Goal: Transaction & Acquisition: Purchase product/service

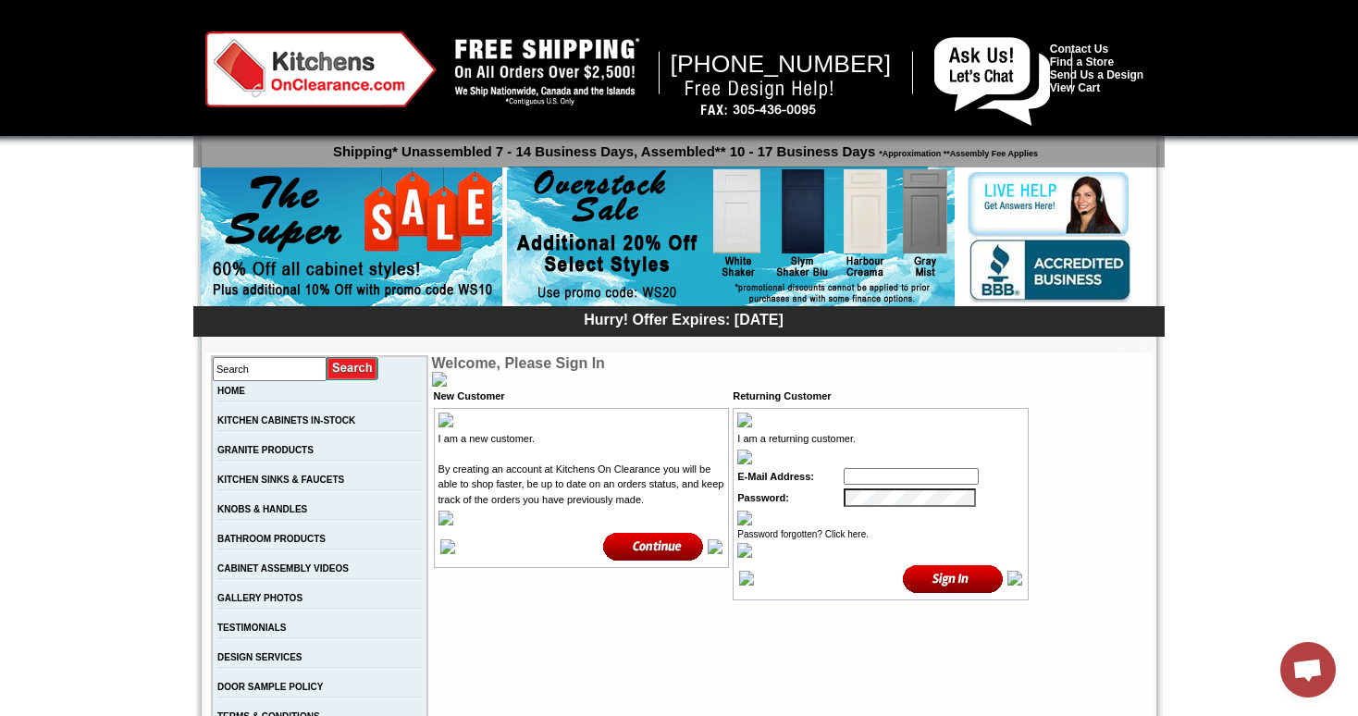
type input "tejas.hapani@gmail.com"
click at [958, 576] on input "image" at bounding box center [953, 579] width 101 height 31
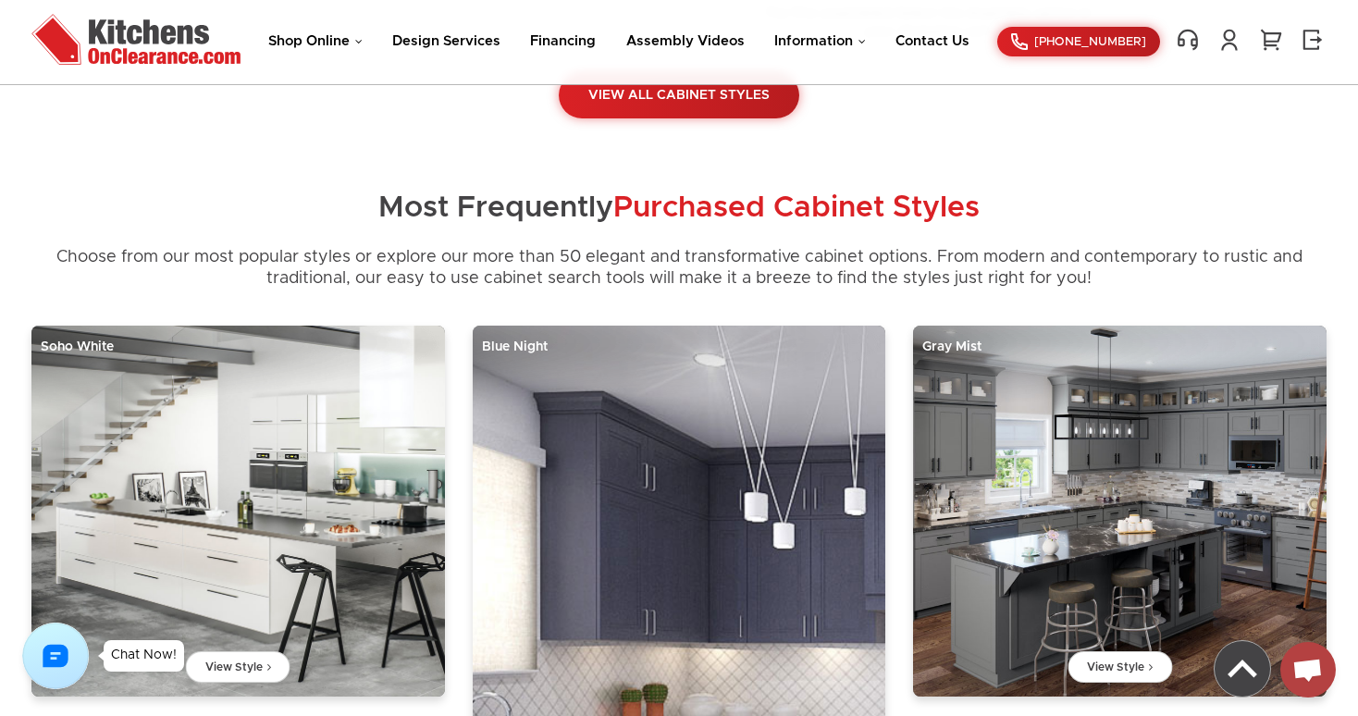
scroll to position [547, 0]
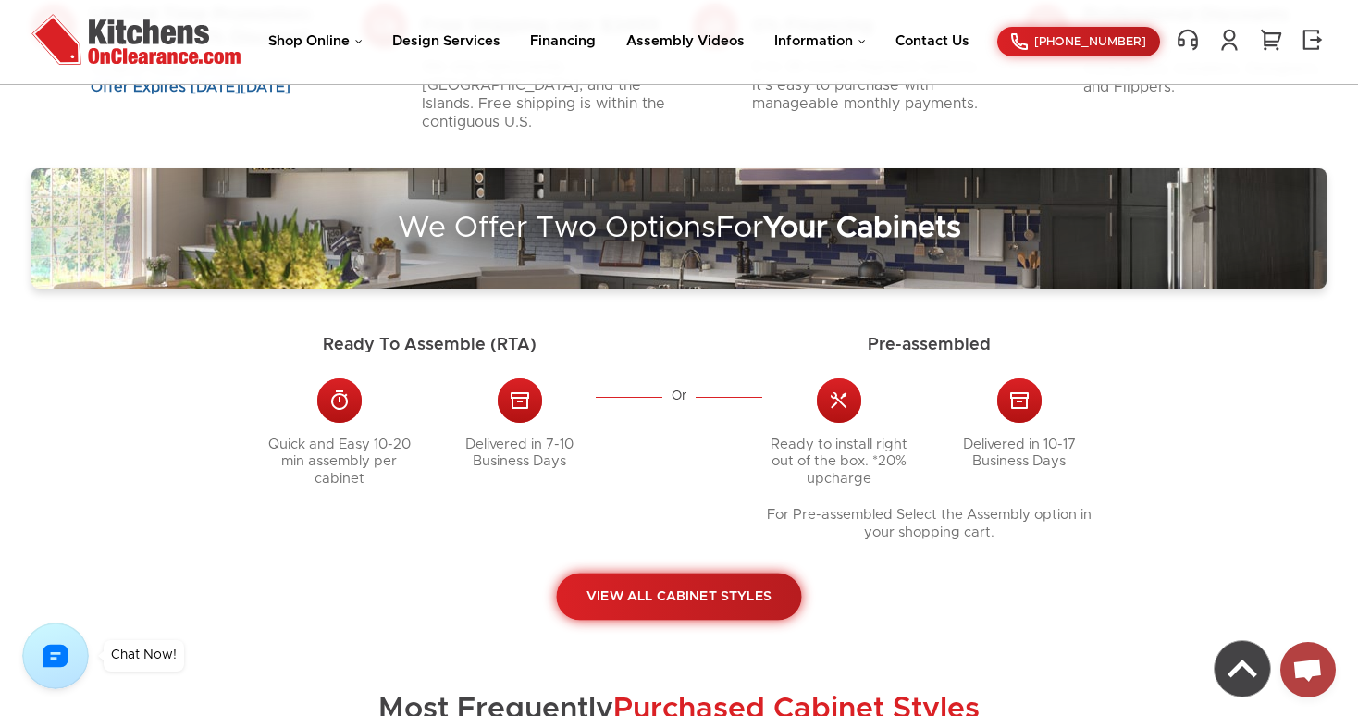
click at [701, 583] on link "View All Cabinet Styles" at bounding box center [678, 597] width 245 height 47
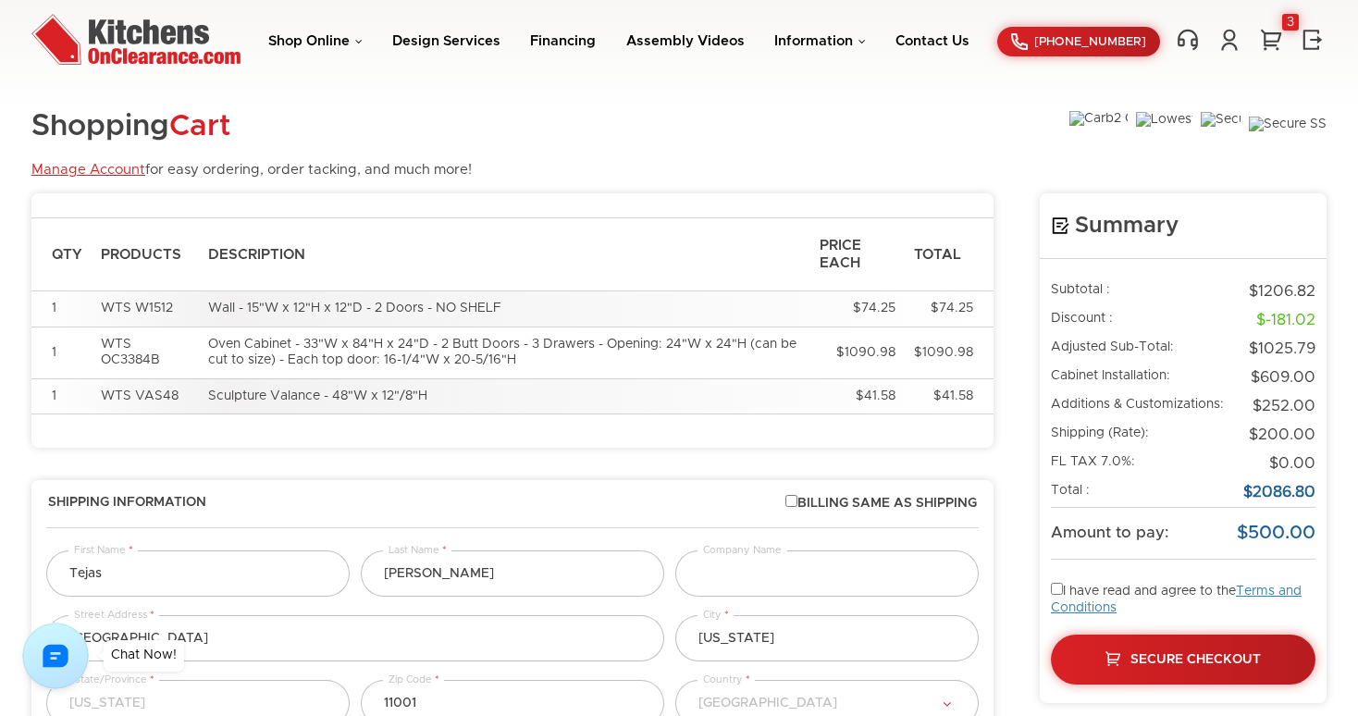
select select "18"
select select "223"
select select "18"
select select "223"
click at [105, 169] on link "Manage Account" at bounding box center [88, 170] width 114 height 14
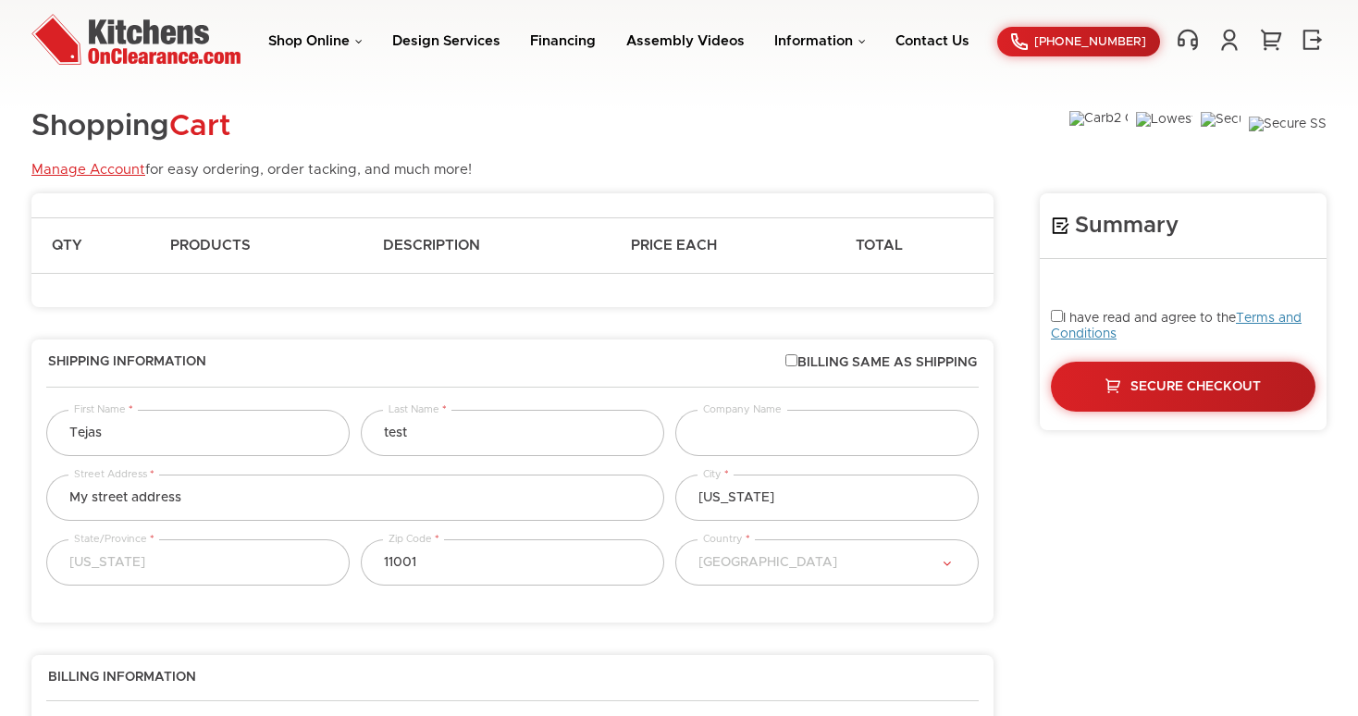
select select "18"
select select "223"
select select "18"
select select "223"
click at [1223, 47] on link at bounding box center [1230, 40] width 28 height 24
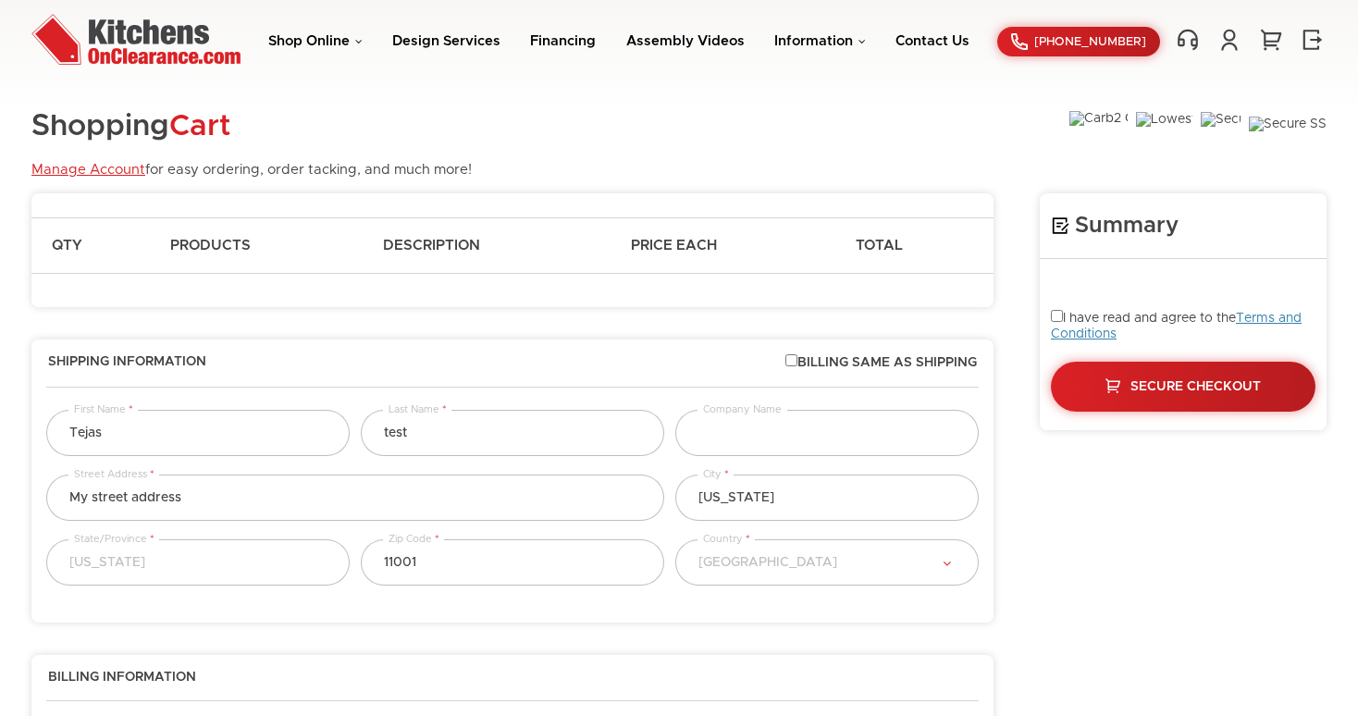
select select "18"
select select "223"
select select "18"
select select "223"
click at [1228, 56] on span "My Account Log Off" at bounding box center [1223, 43] width 42 height 30
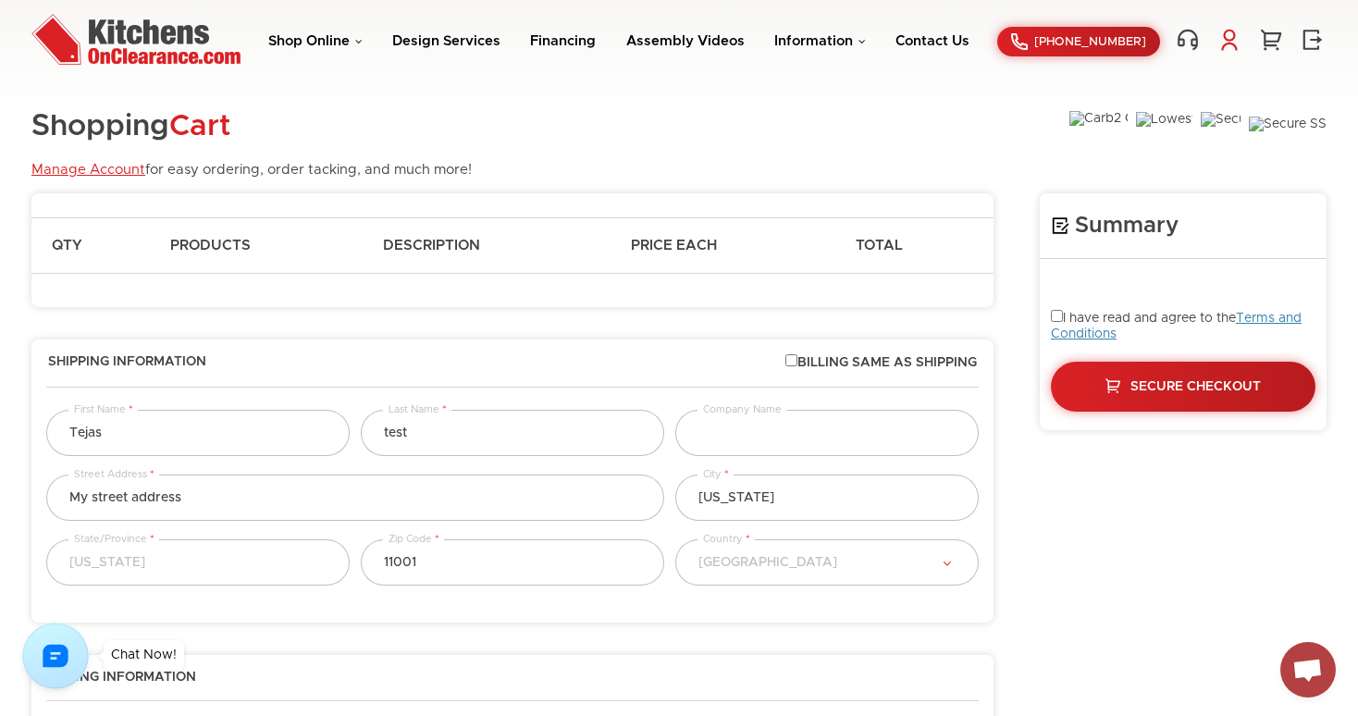
click at [1230, 43] on link at bounding box center [1230, 40] width 28 height 24
click at [1083, 115] on link "My Account" at bounding box center [1132, 118] width 185 height 14
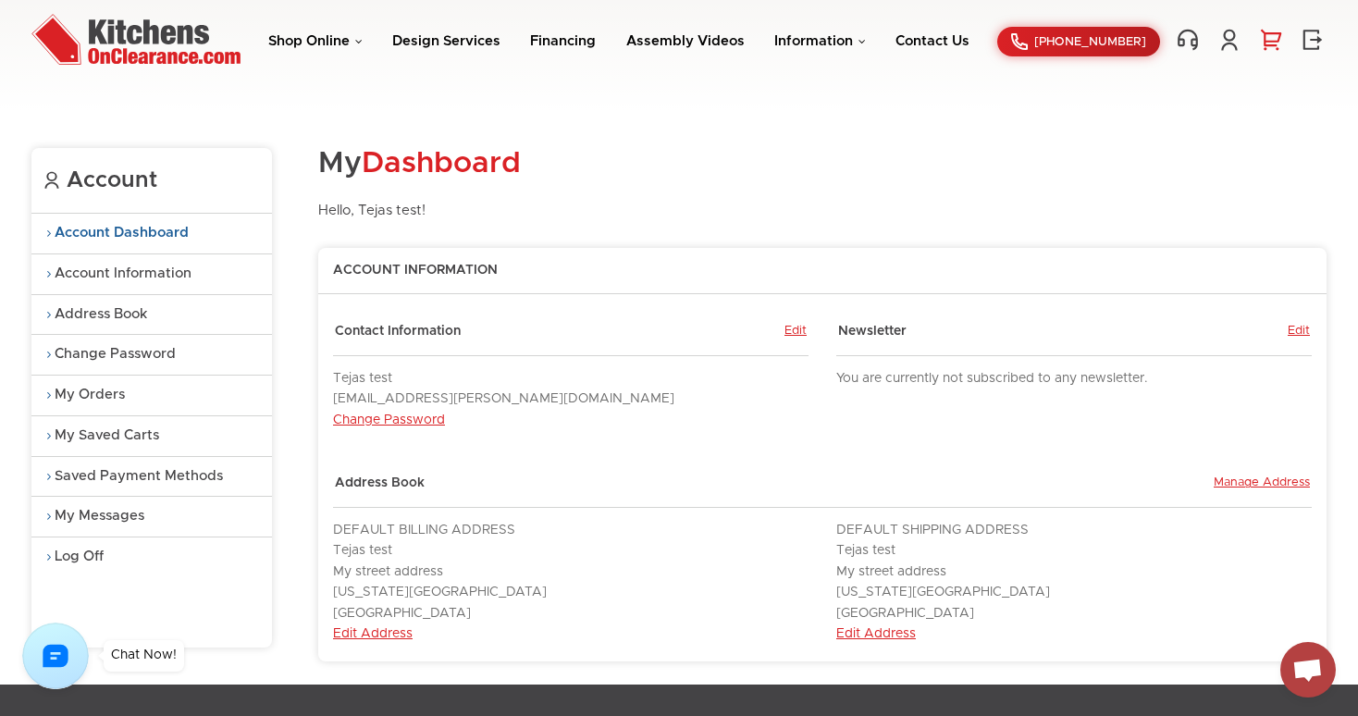
click at [1274, 44] on link "0" at bounding box center [1272, 40] width 28 height 24
click at [334, 38] on link "Shop Online" at bounding box center [315, 41] width 94 height 14
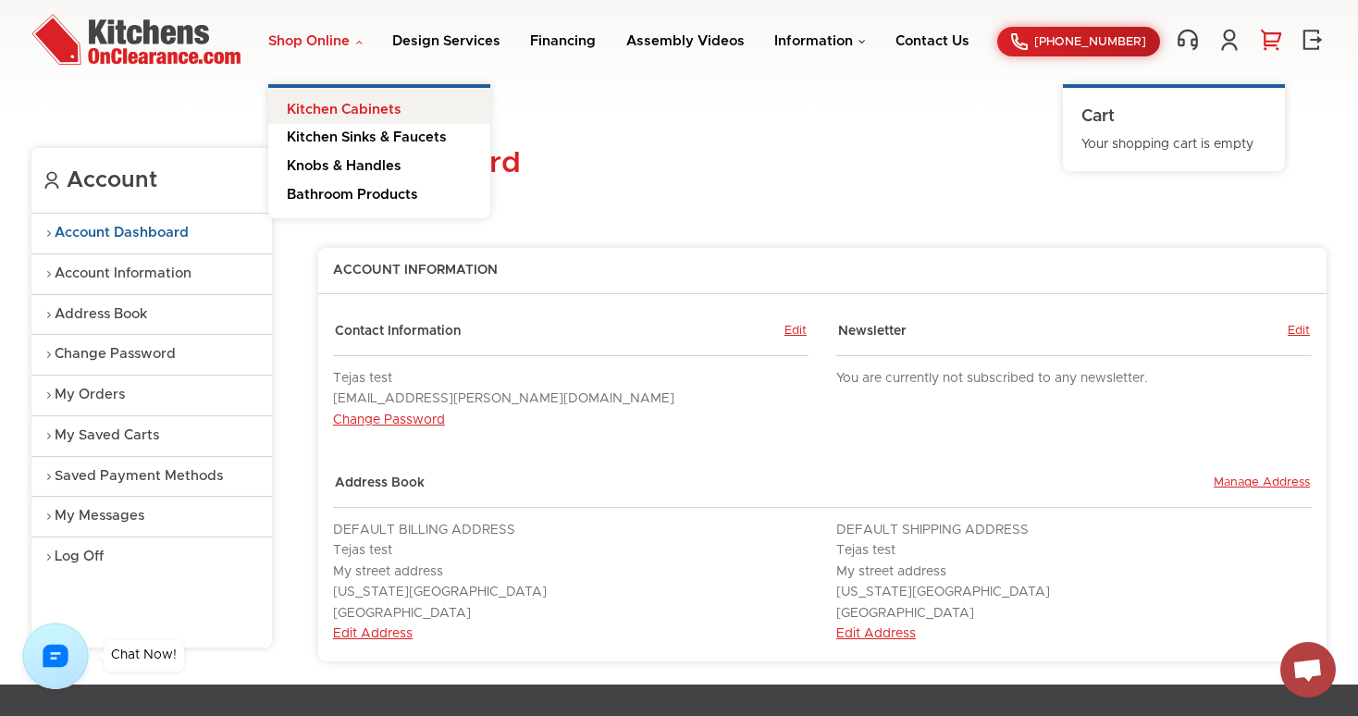
click at [378, 102] on link "Kitchen Cabinets" at bounding box center [379, 106] width 222 height 37
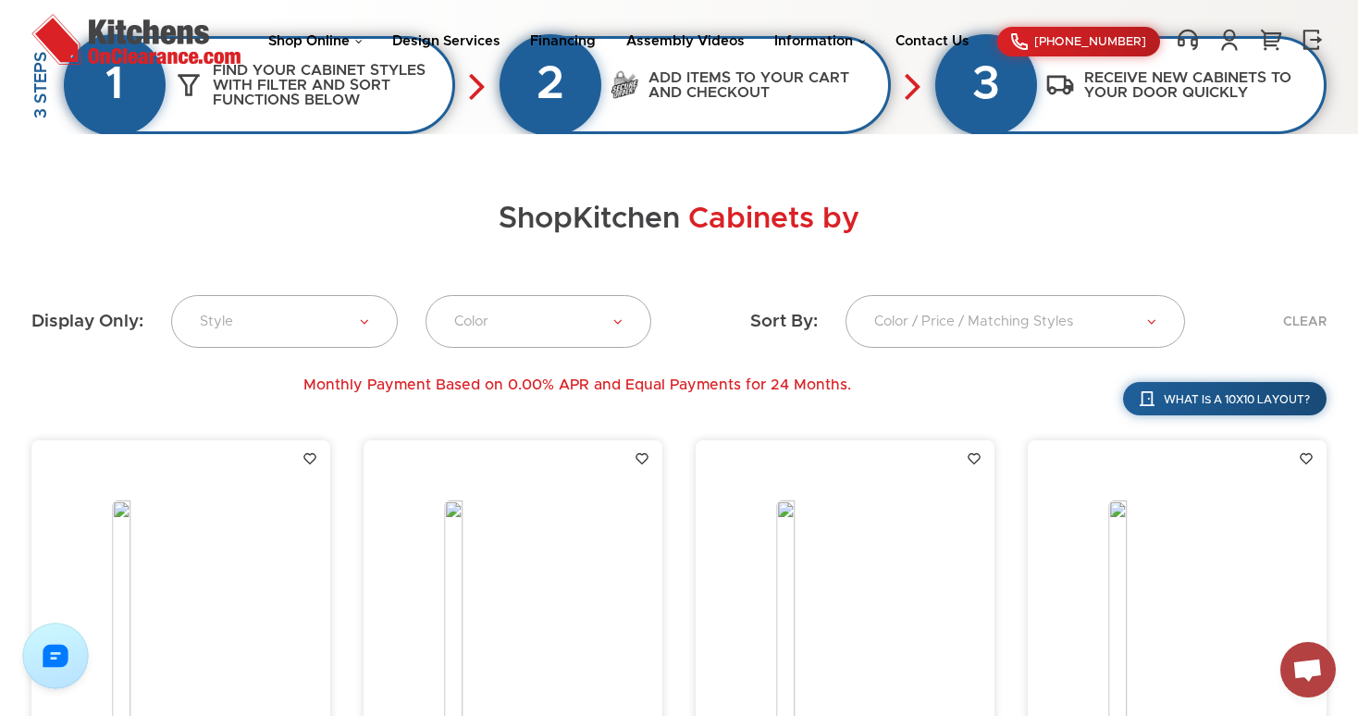
scroll to position [858, 0]
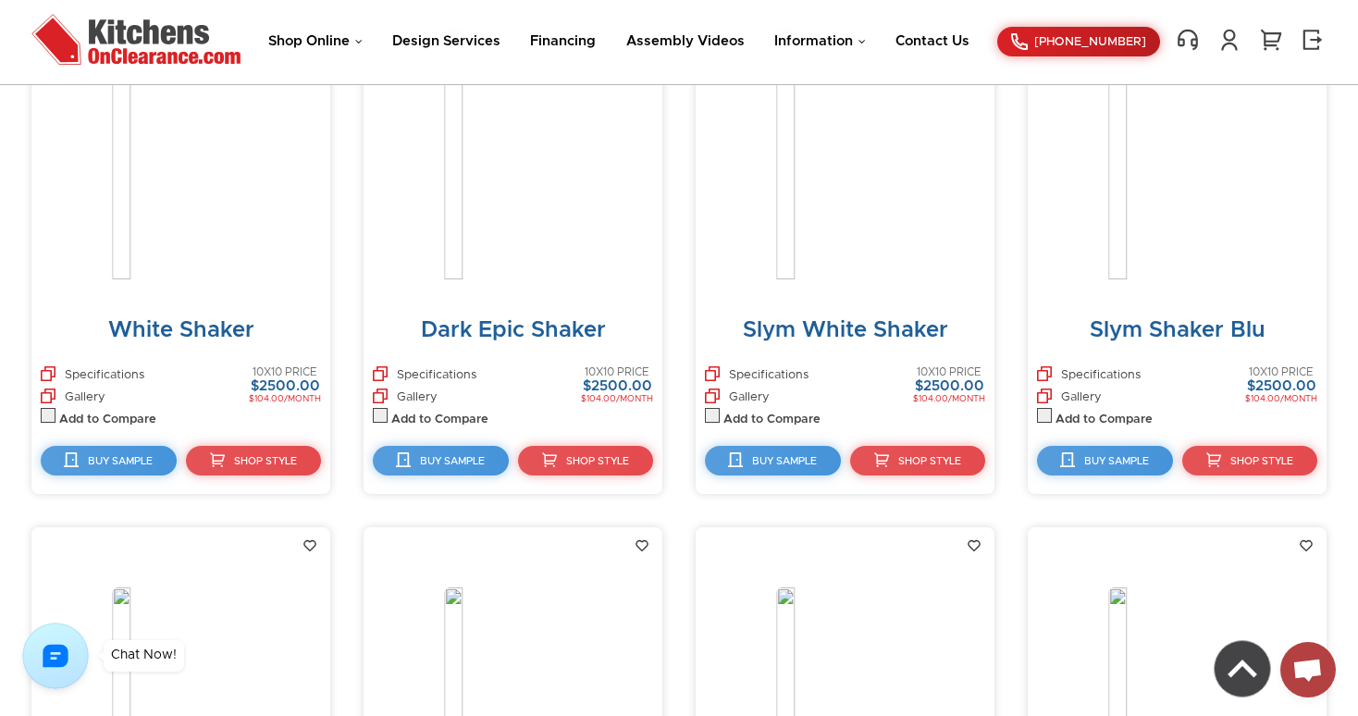
click at [845, 284] on img at bounding box center [845, 164] width 139 height 275
click at [814, 166] on img at bounding box center [845, 164] width 139 height 275
click at [918, 461] on span "Shop Style" at bounding box center [930, 461] width 64 height 10
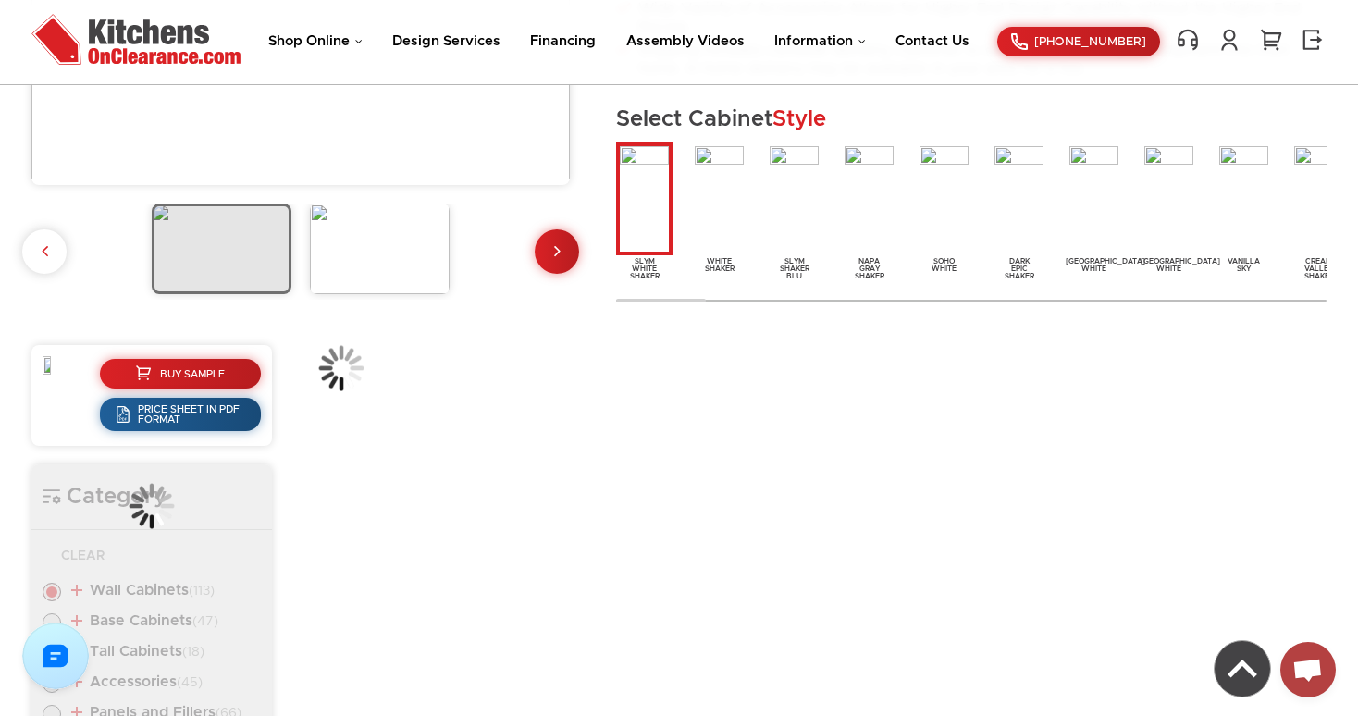
scroll to position [630, 0]
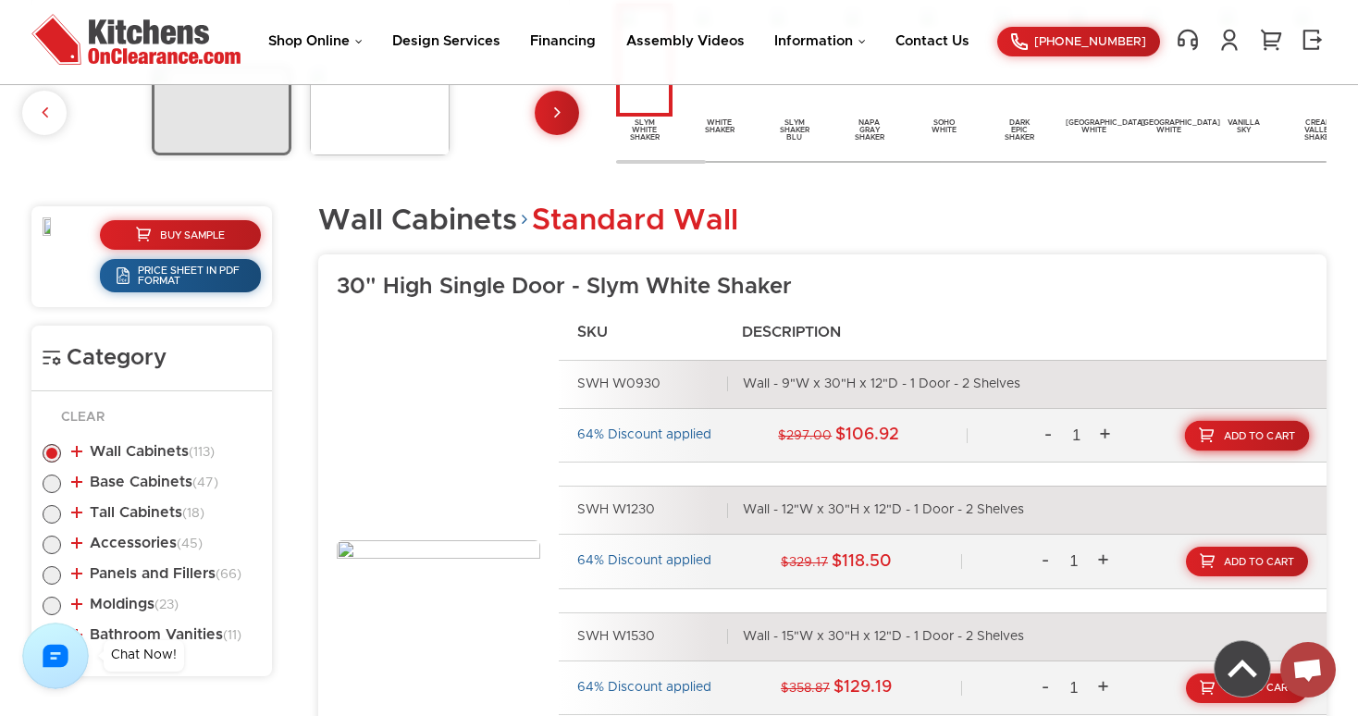
click at [1256, 440] on span "Add To Cart" at bounding box center [1260, 435] width 72 height 10
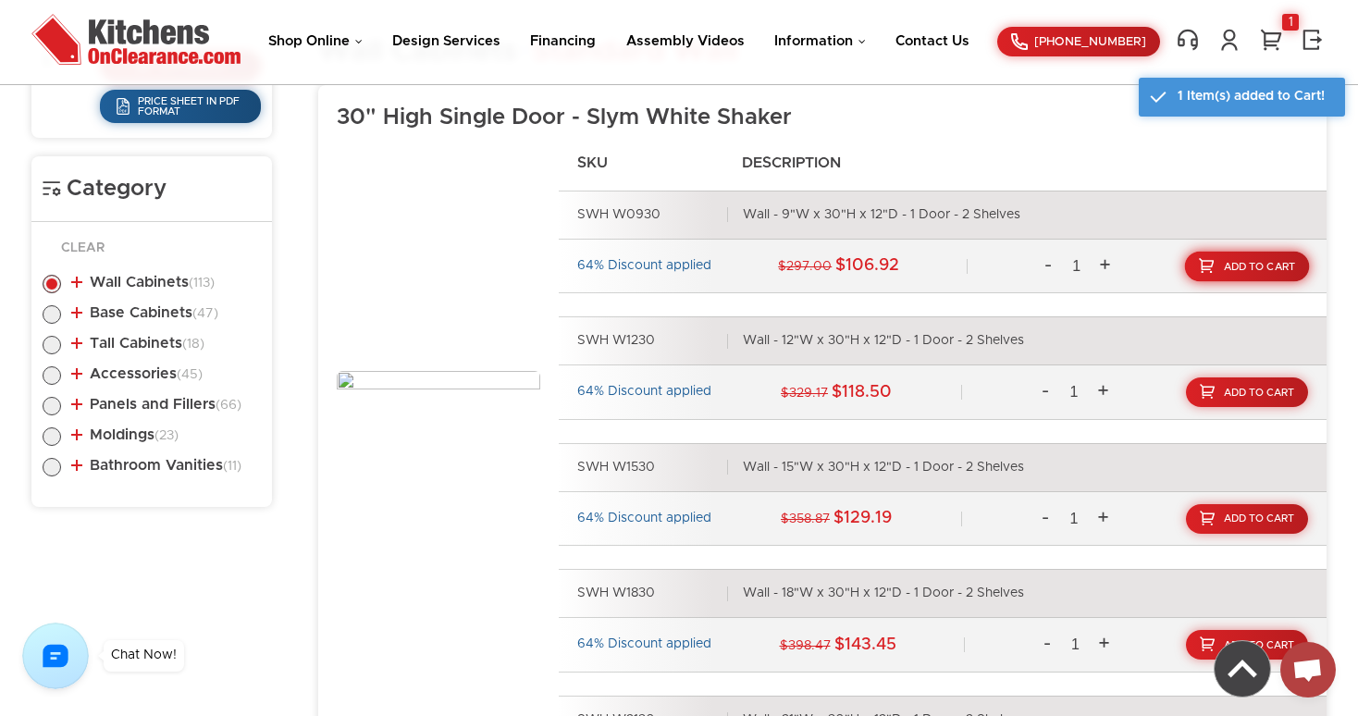
scroll to position [802, 0]
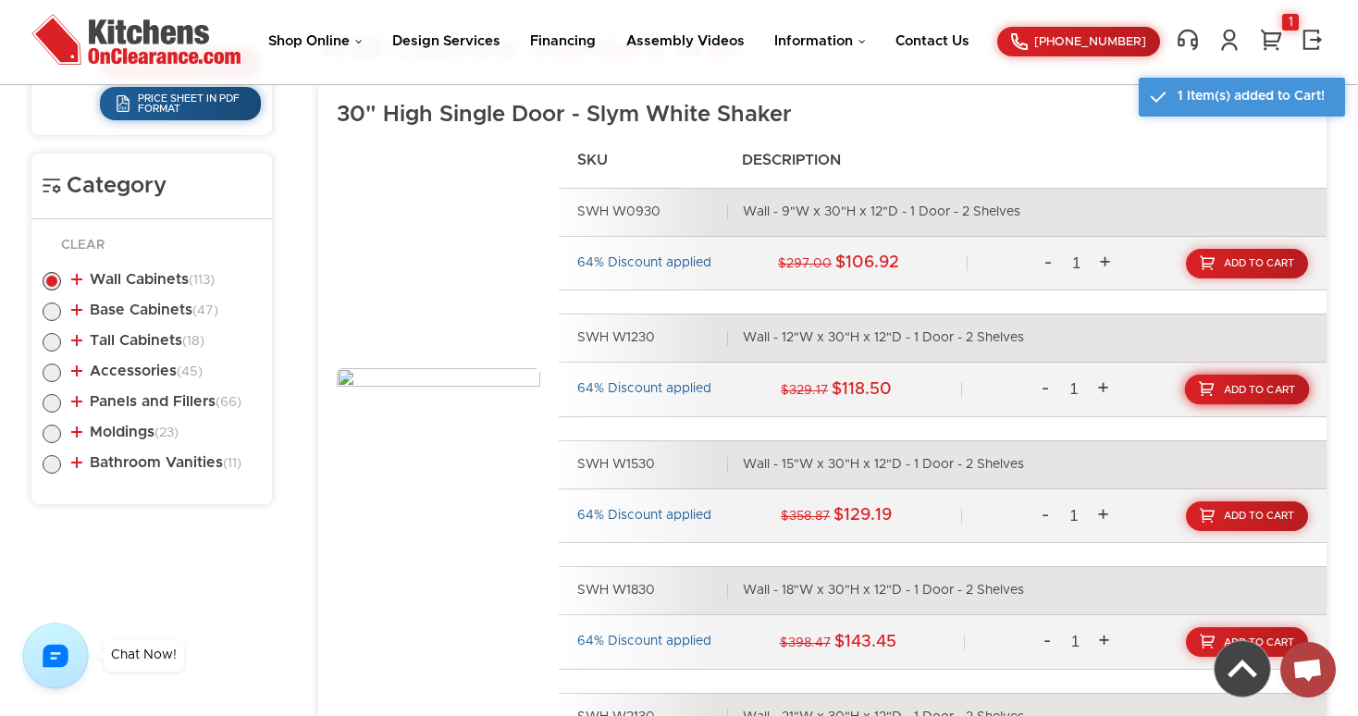
click at [1266, 386] on span "Add To Cart" at bounding box center [1260, 390] width 72 height 10
click at [1262, 521] on link "Add To Cart" at bounding box center [1247, 516] width 125 height 31
click at [1273, 635] on link "Add To Cart" at bounding box center [1247, 642] width 125 height 31
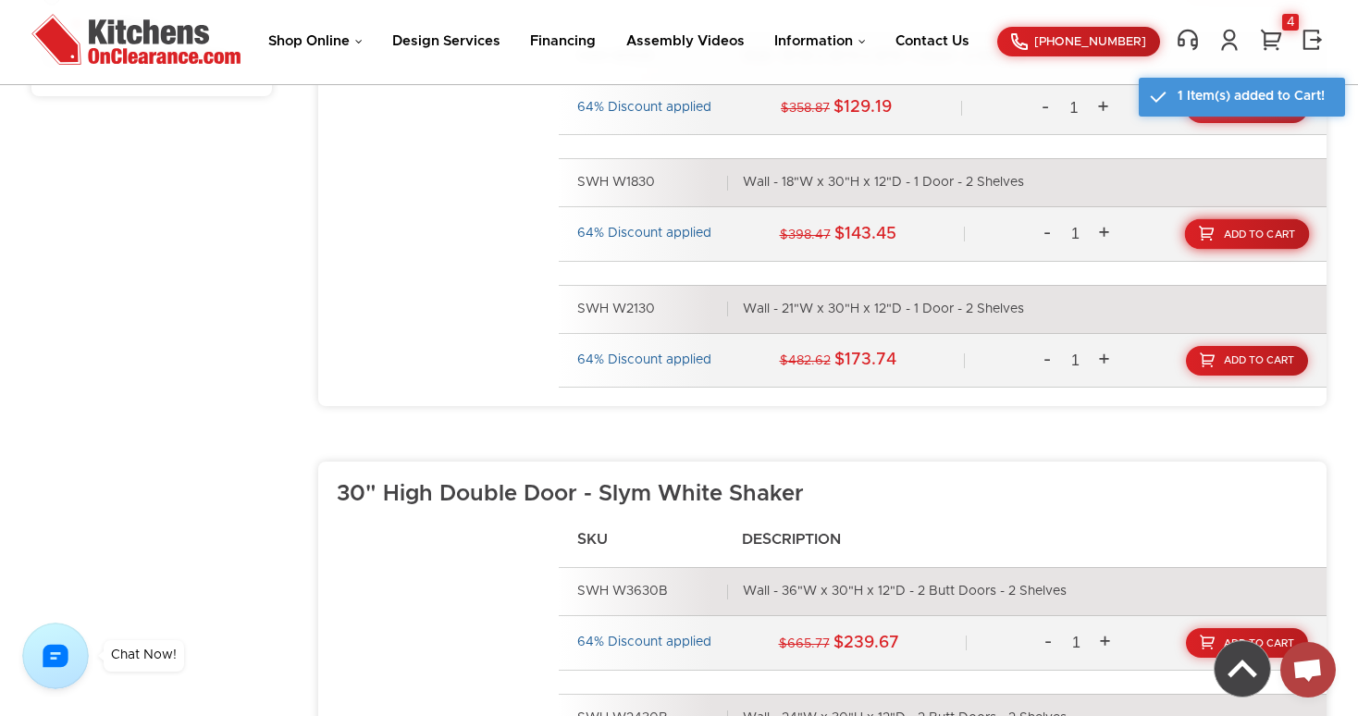
scroll to position [1264, 0]
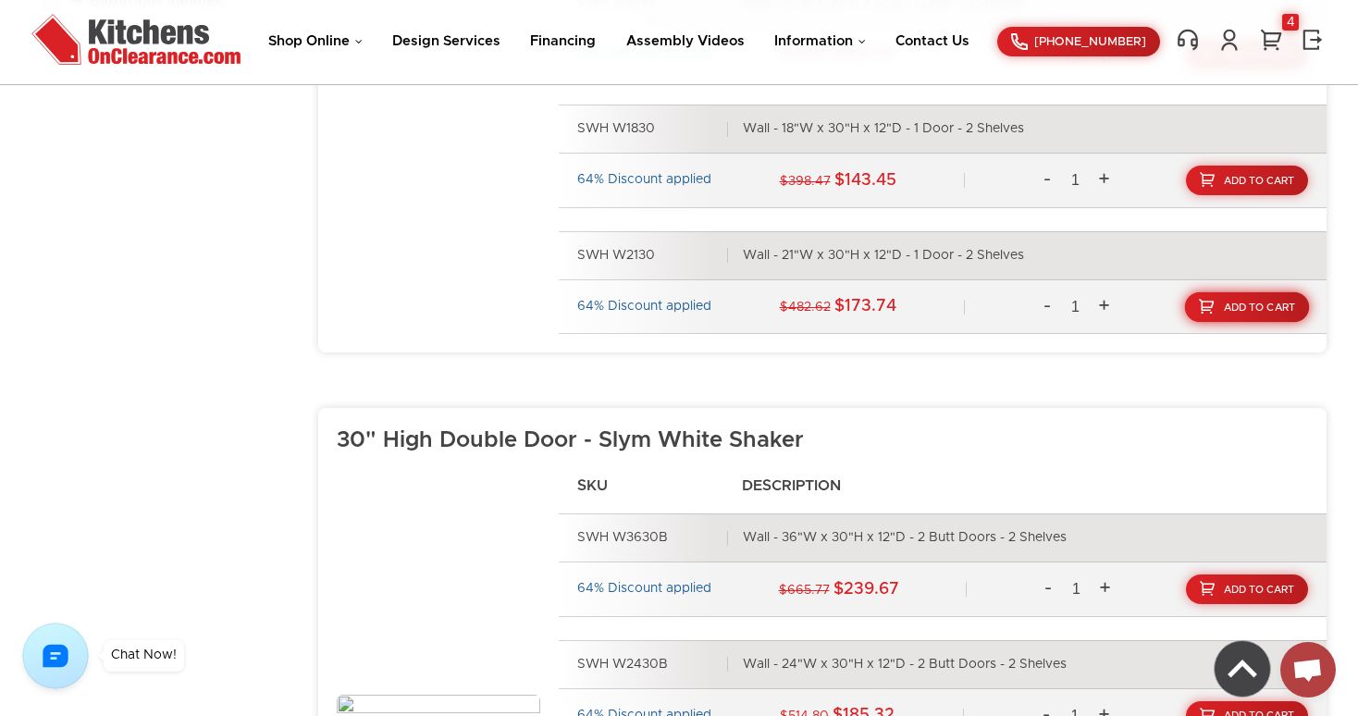
click at [1276, 304] on span "Add To Cart" at bounding box center [1260, 307] width 72 height 10
click at [1282, 575] on link "Add To Cart" at bounding box center [1247, 590] width 125 height 31
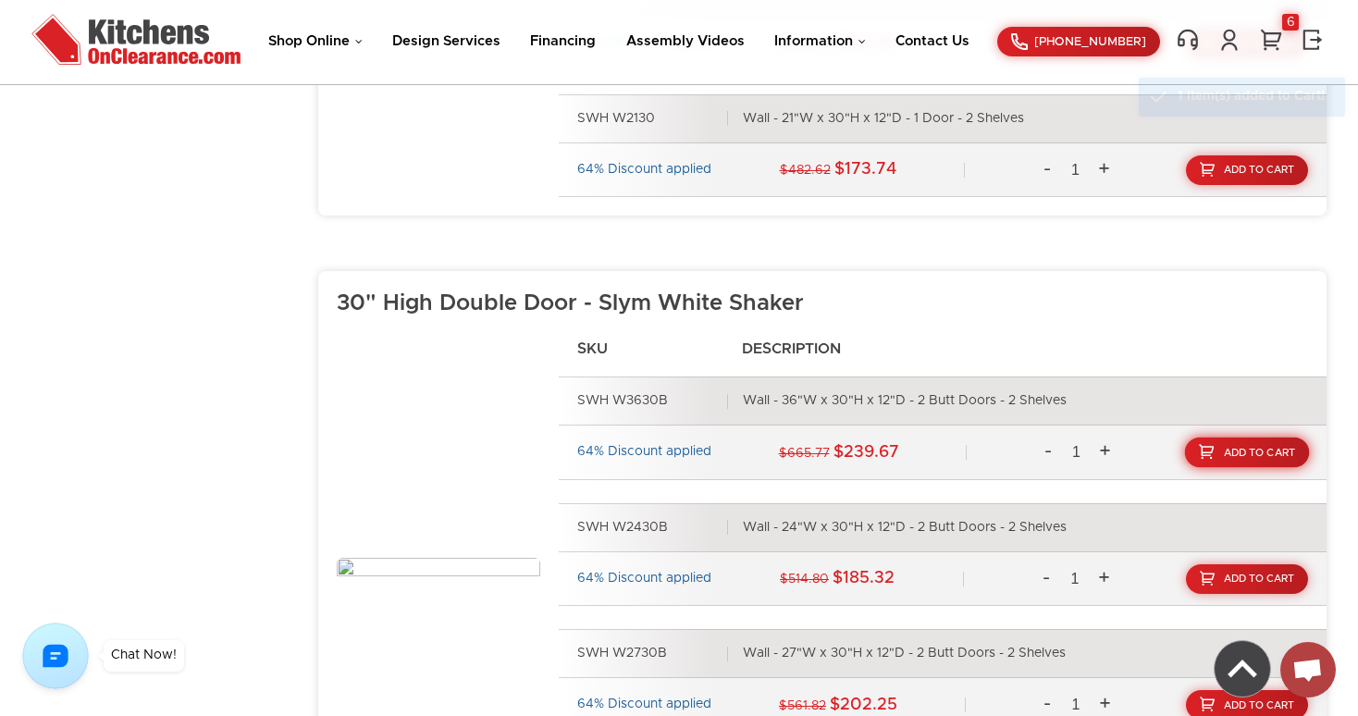
scroll to position [1439, 0]
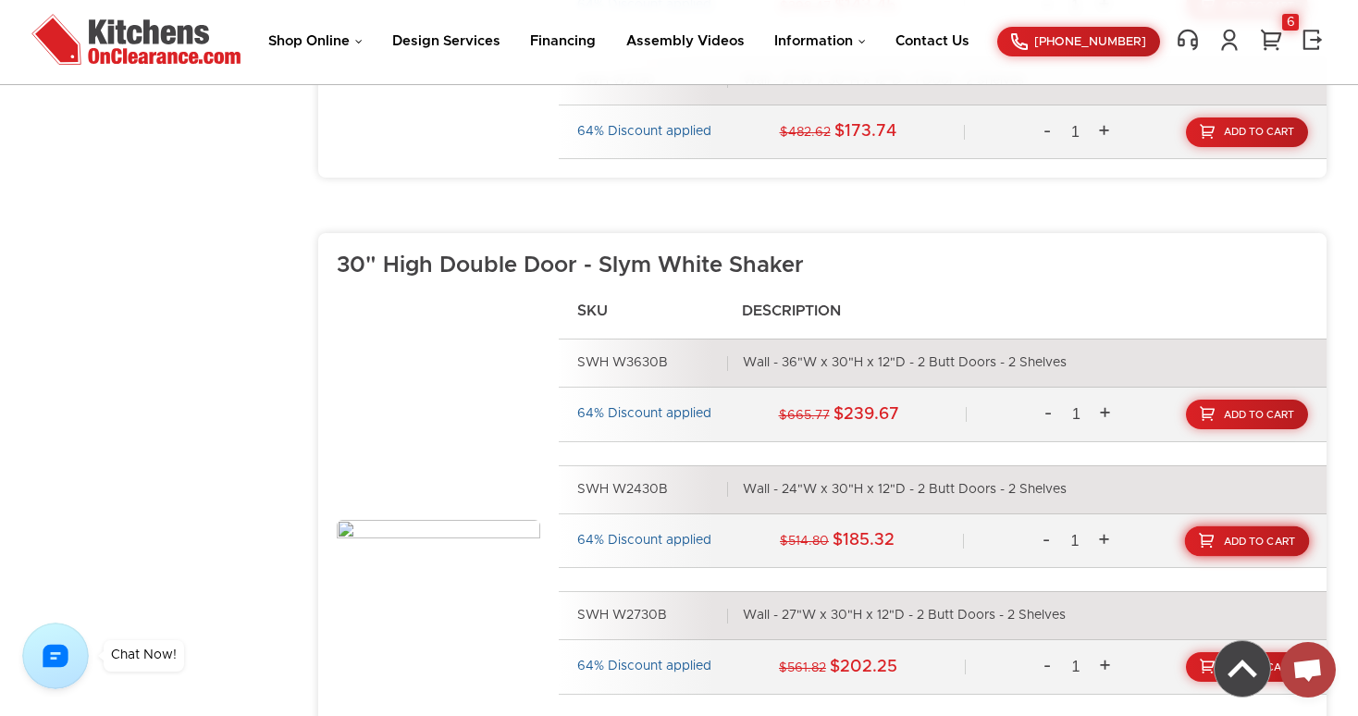
click at [1282, 546] on link "Add To Cart" at bounding box center [1247, 541] width 125 height 31
click at [1279, 663] on span "Add To Cart" at bounding box center [1260, 668] width 72 height 10
click at [1276, 41] on link "8" at bounding box center [1272, 40] width 28 height 24
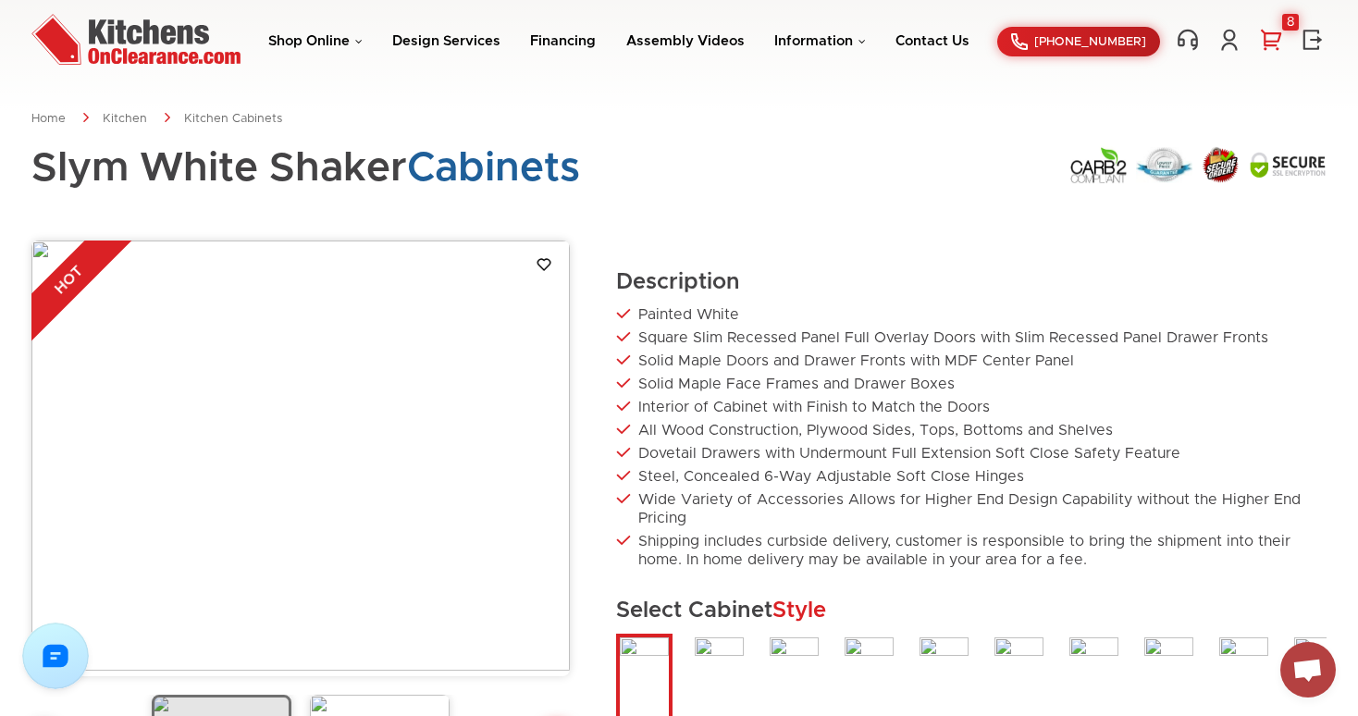
click at [1271, 43] on link "8" at bounding box center [1272, 40] width 28 height 24
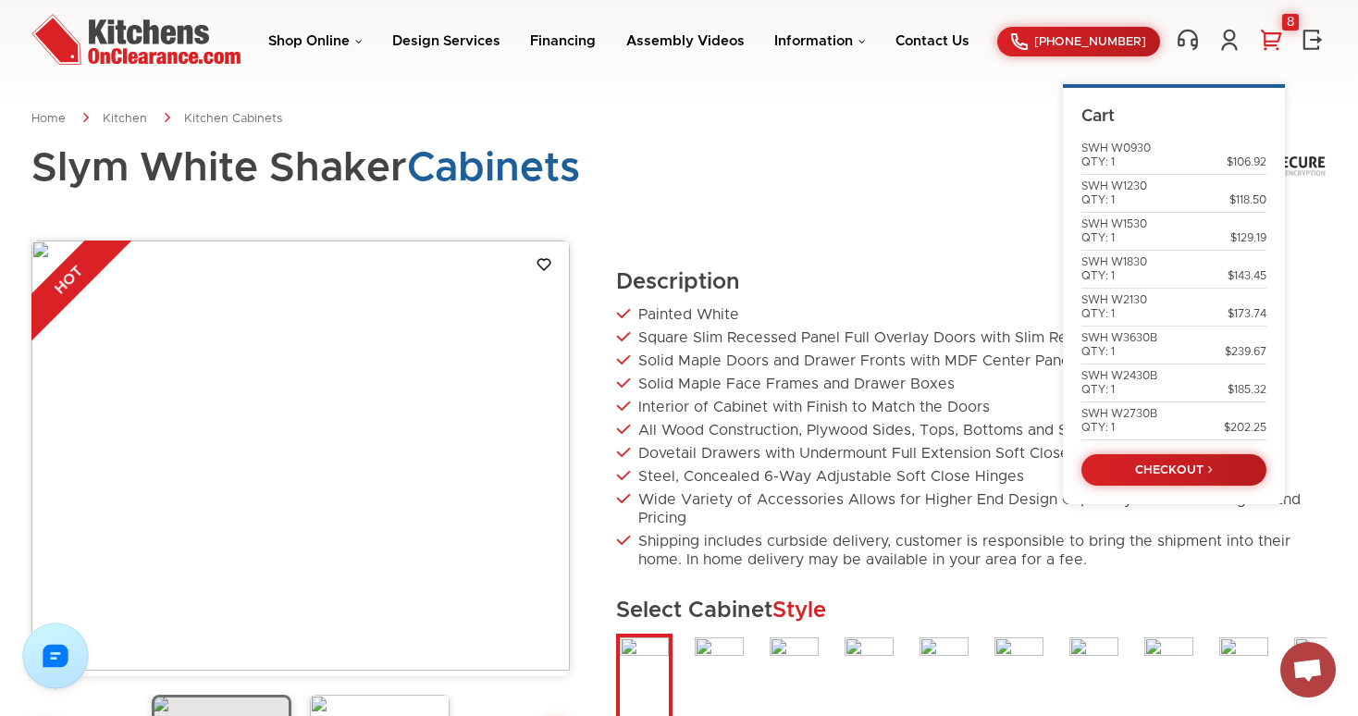
scroll to position [630, 0]
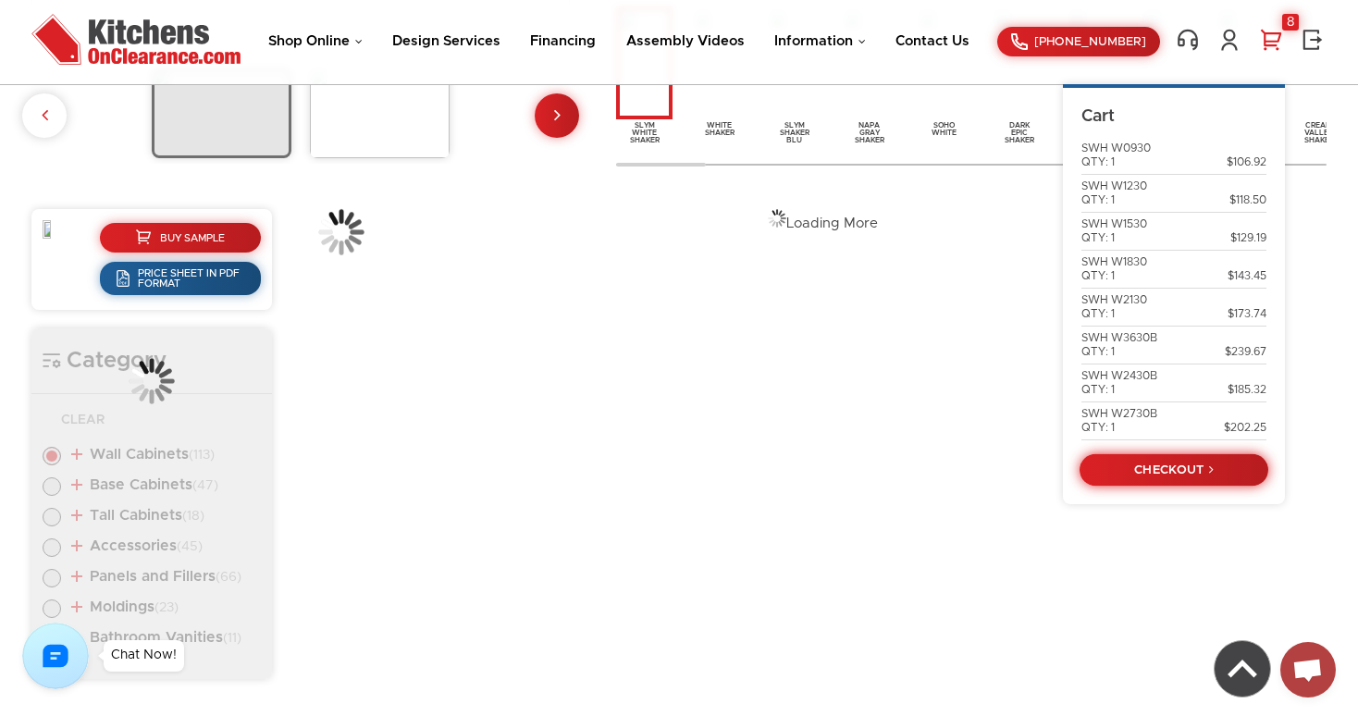
click at [1179, 475] on link "CHECKOUT" at bounding box center [1174, 469] width 189 height 32
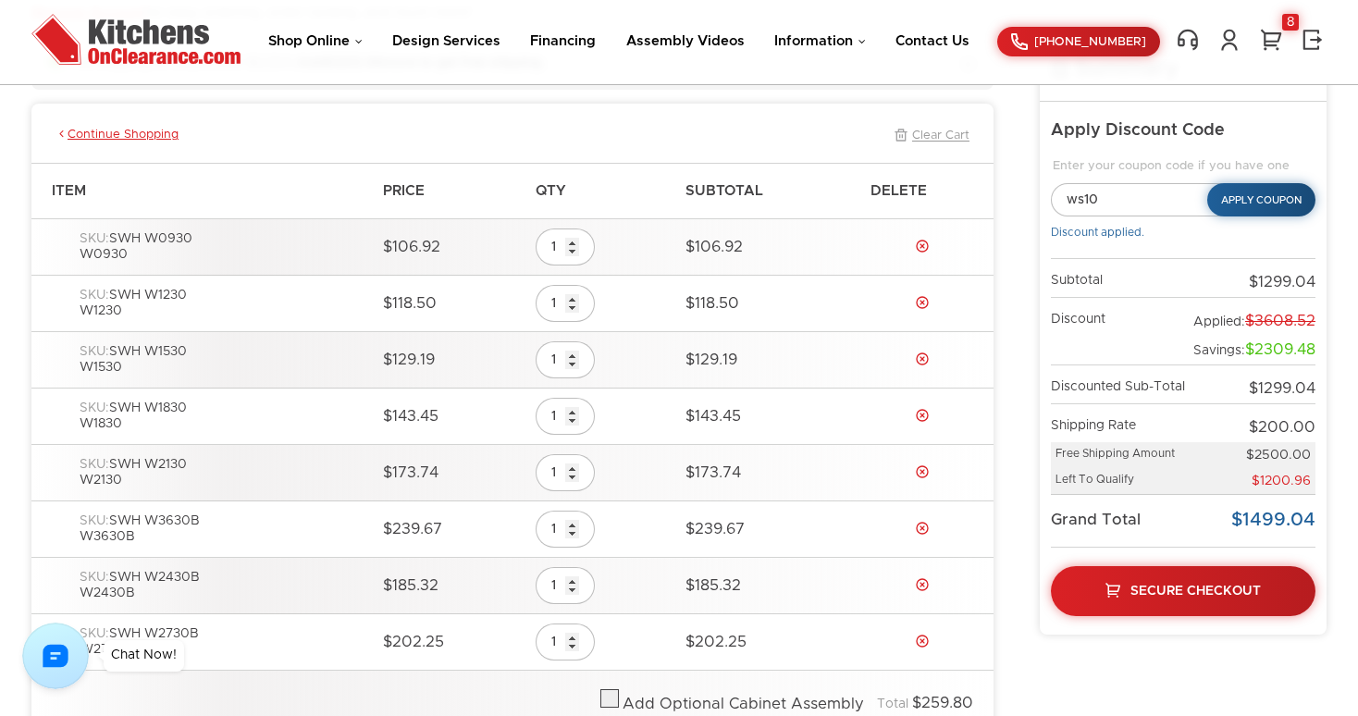
scroll to position [192, 0]
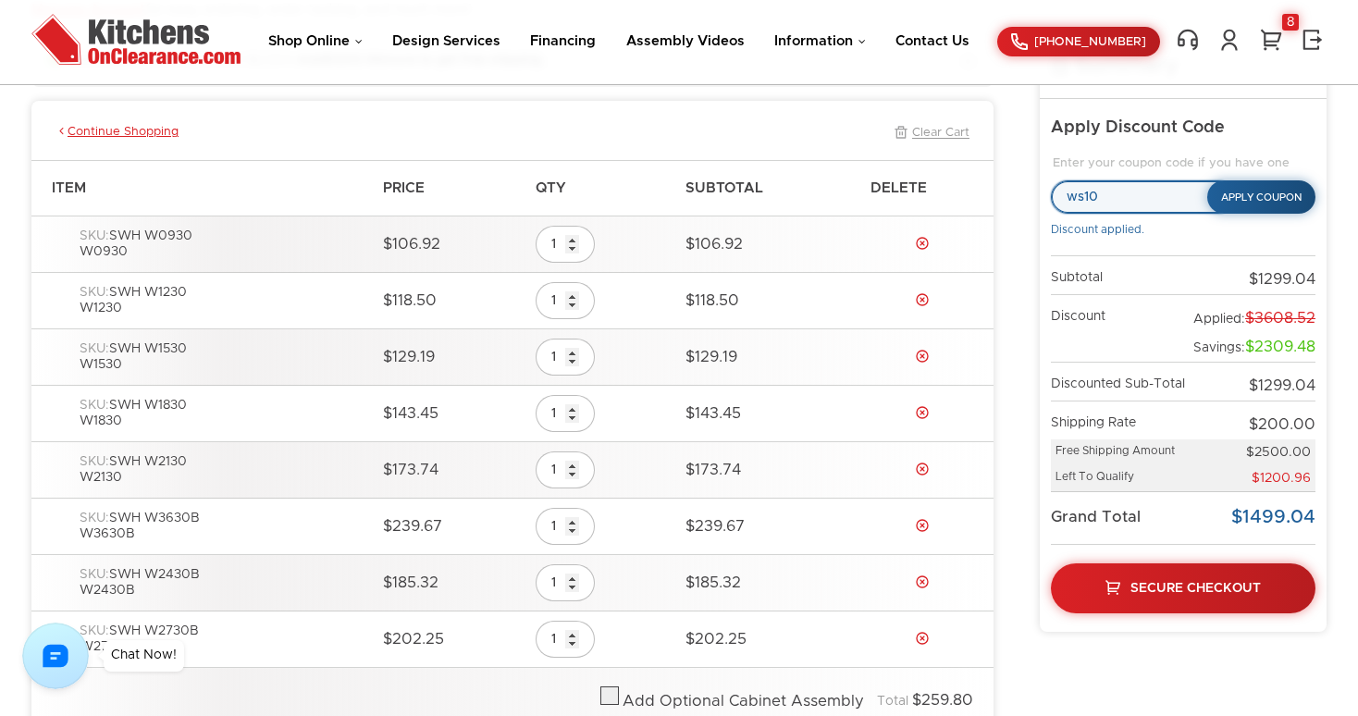
click at [1126, 198] on input "ws10" at bounding box center [1143, 196] width 184 height 33
type input "ws20"
click at [1271, 204] on button "Apply Coupon" at bounding box center [1262, 197] width 110 height 34
click at [1264, 199] on button "Apply Coupon" at bounding box center [1262, 197] width 110 height 34
click at [1014, 504] on div "Summary Apply Discount Code Enter your coupon code if you have one ws20 Apply C…" at bounding box center [678, 584] width 1295 height 1103
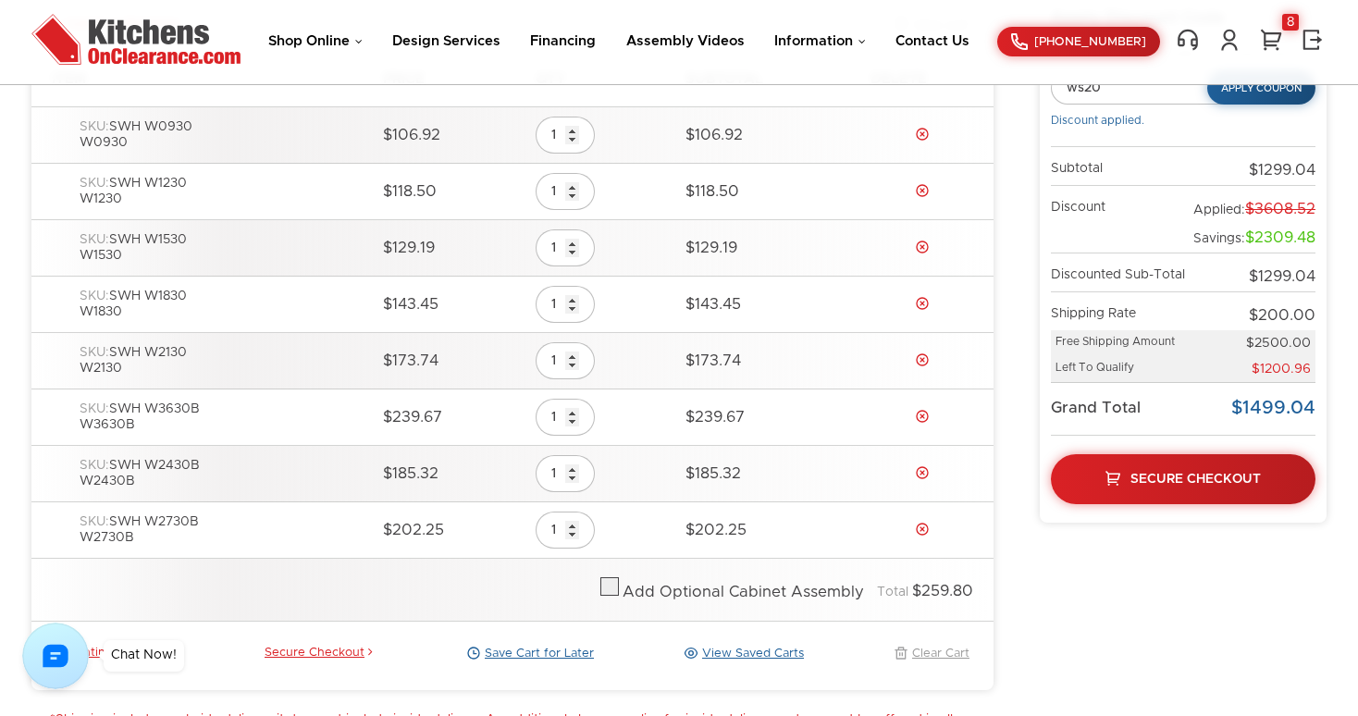
scroll to position [302, 0]
click at [1143, 477] on span "Secure Checkout" at bounding box center [1196, 477] width 133 height 13
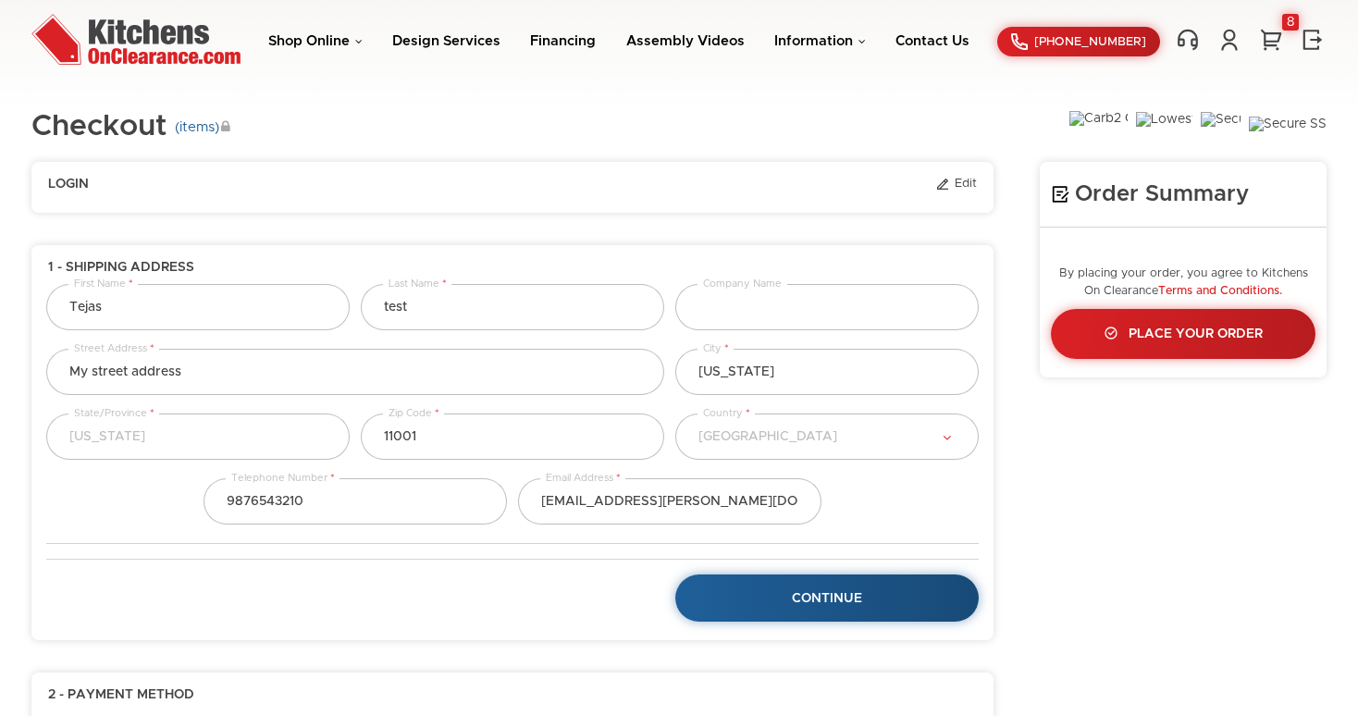
select select "18"
select select "223"
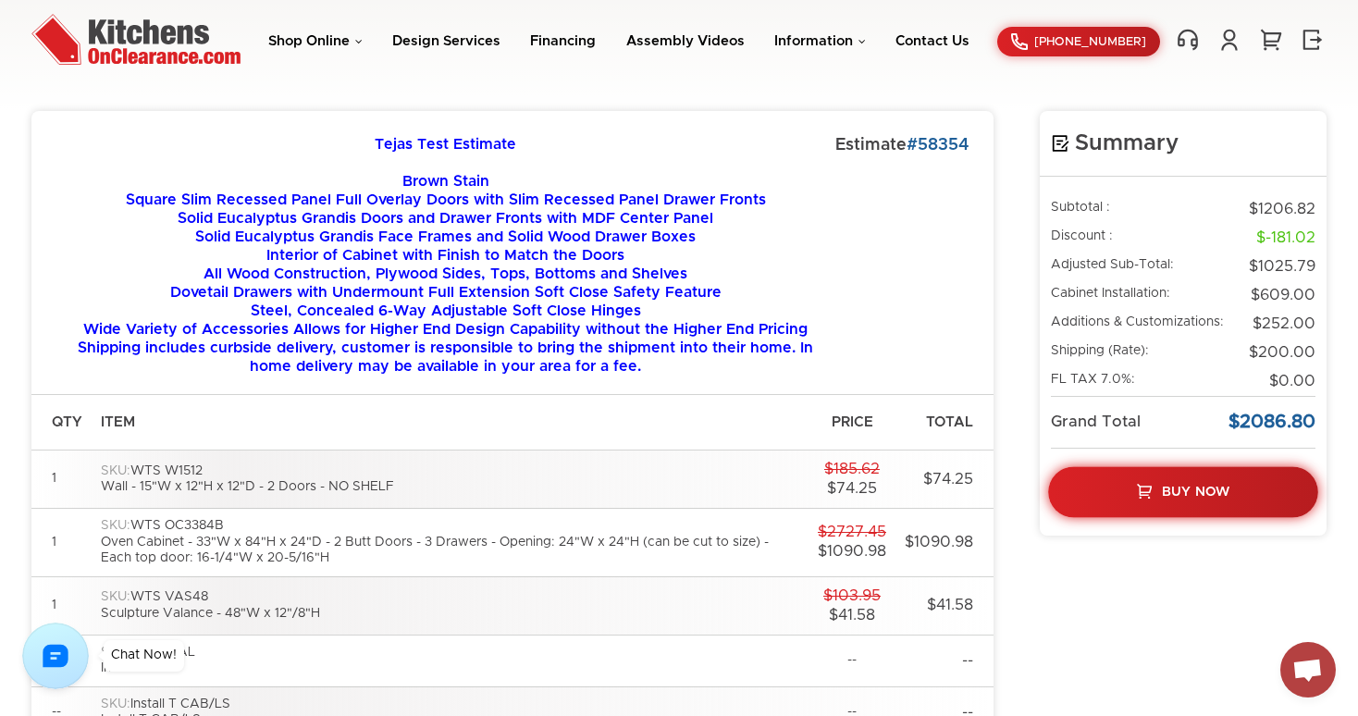
click at [1206, 492] on span "Buy Now" at bounding box center [1196, 492] width 68 height 13
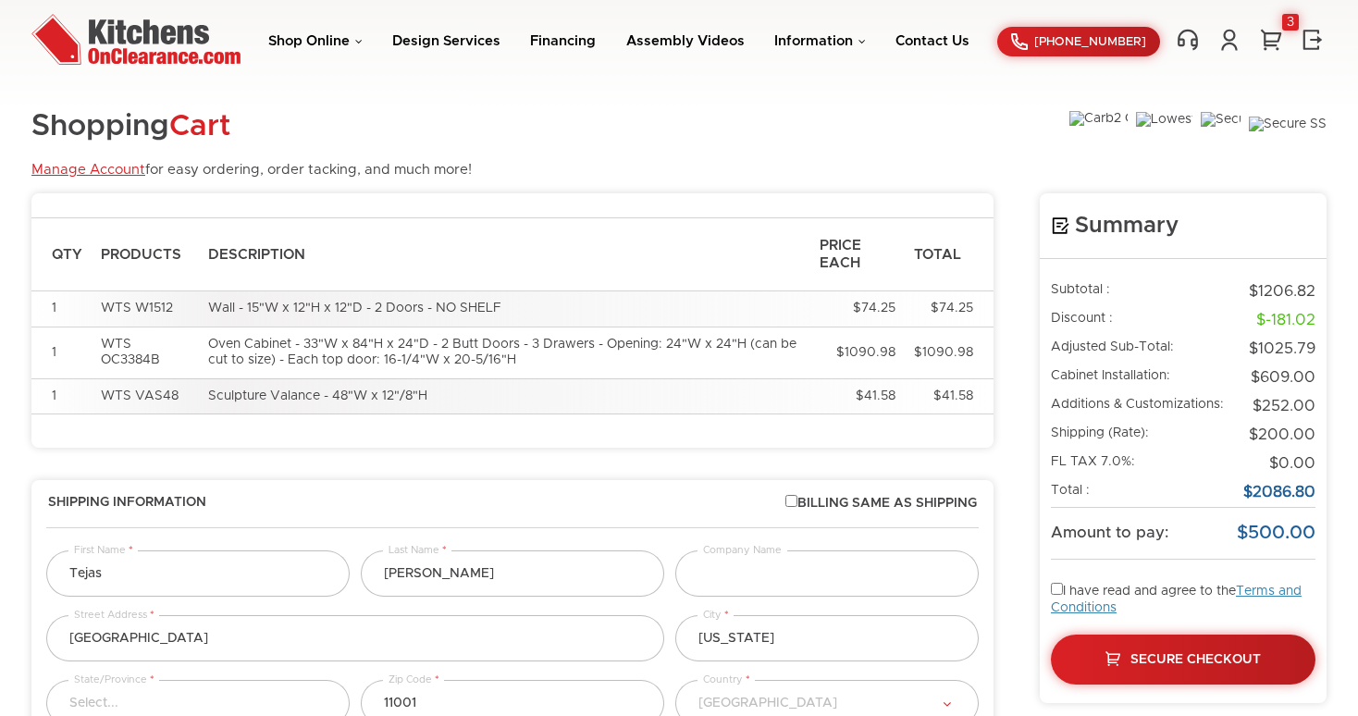
select select "223"
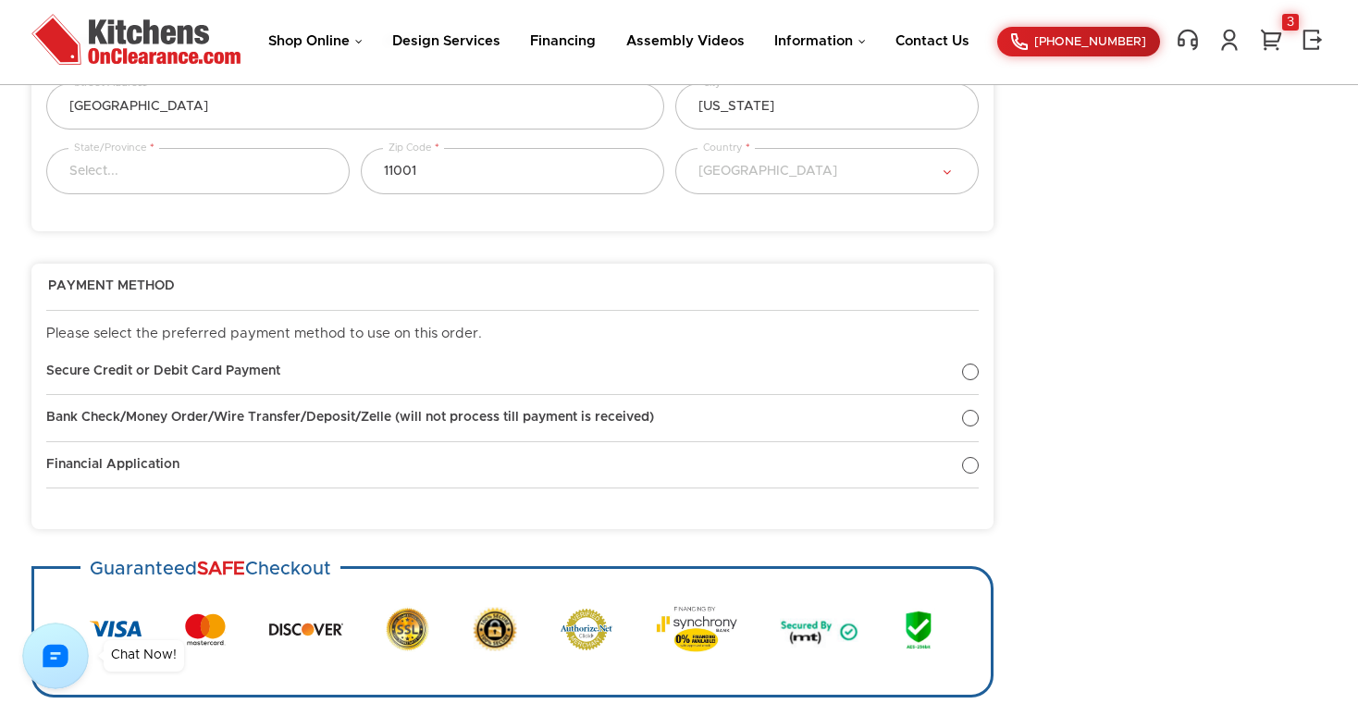
scroll to position [850, 0]
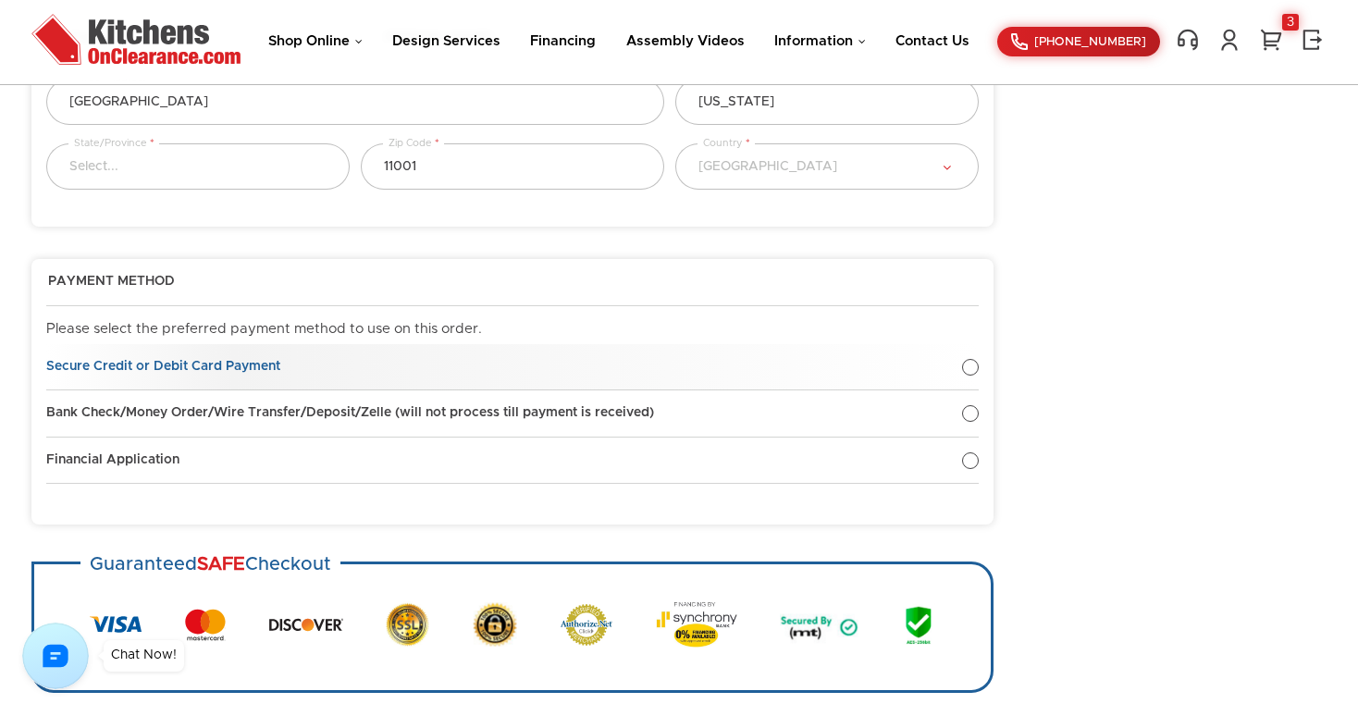
click at [973, 363] on div at bounding box center [970, 367] width 17 height 17
radio input "true"
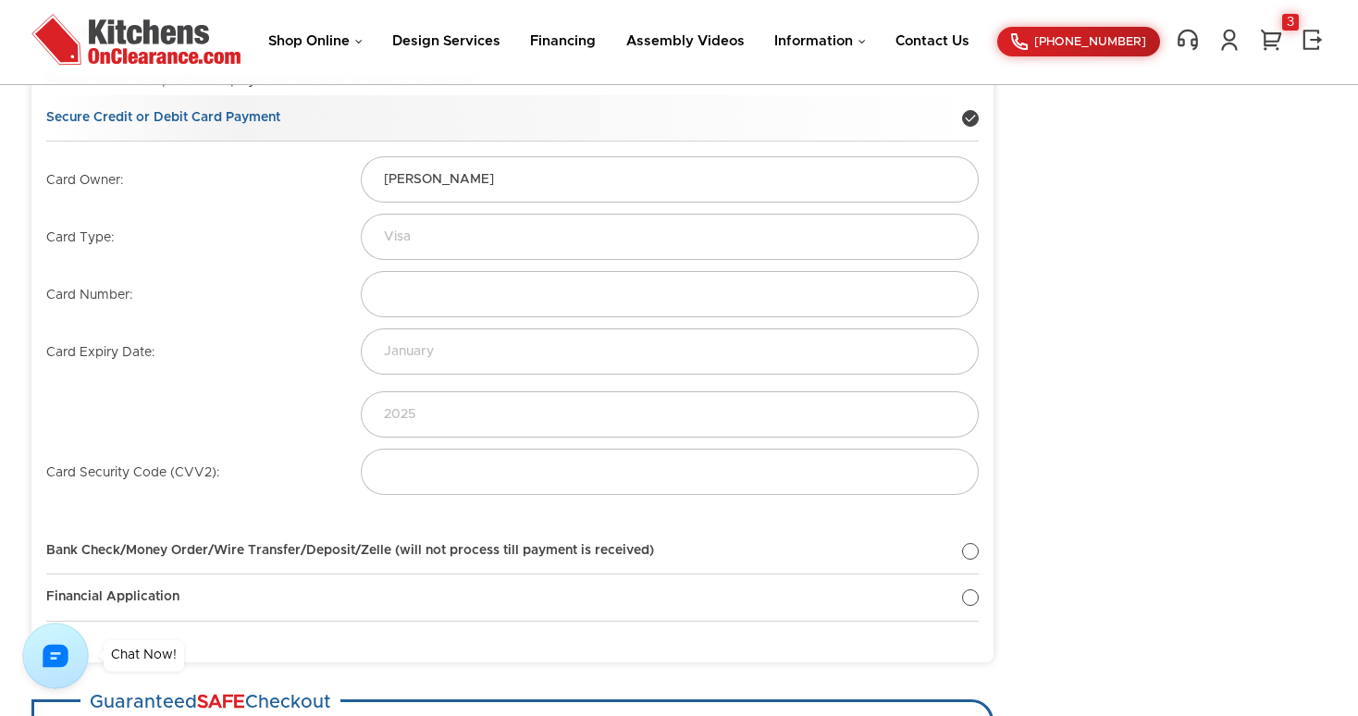
scroll to position [1107, 0]
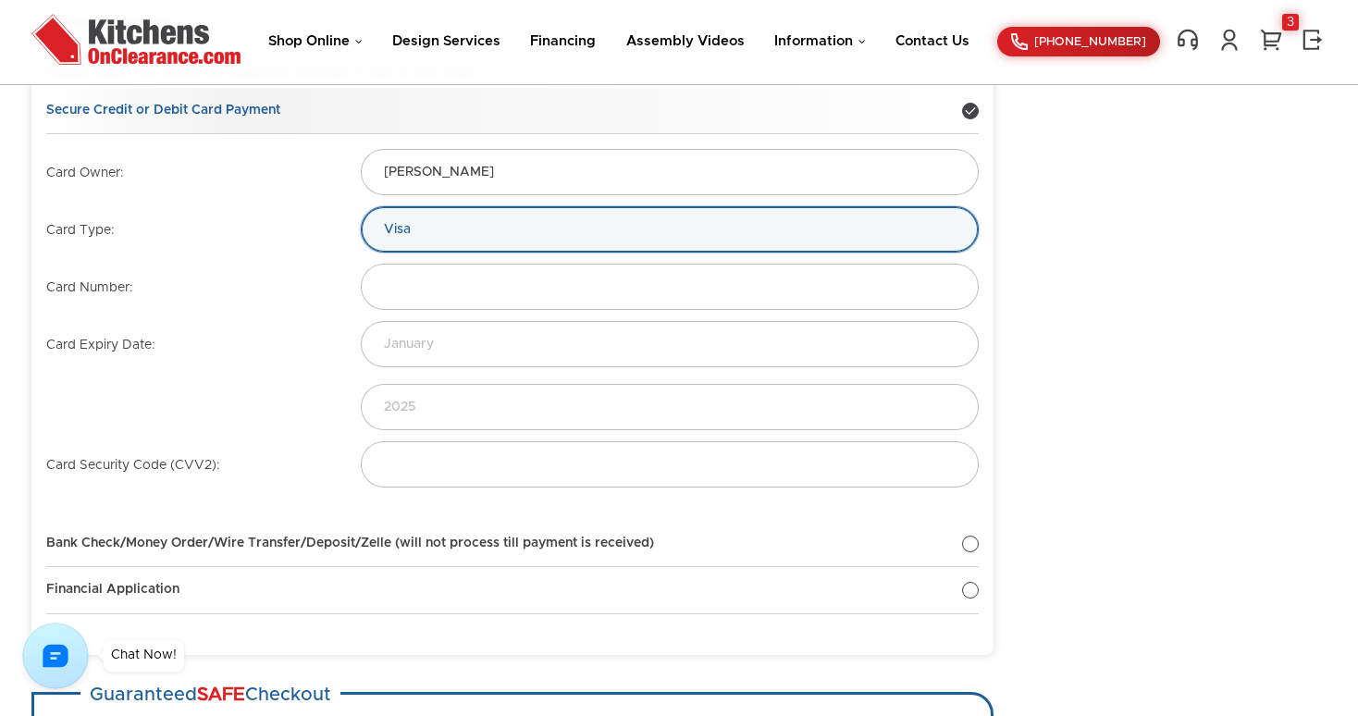
click at [765, 231] on select "Visa MasterCard Discover Card" at bounding box center [670, 229] width 618 height 46
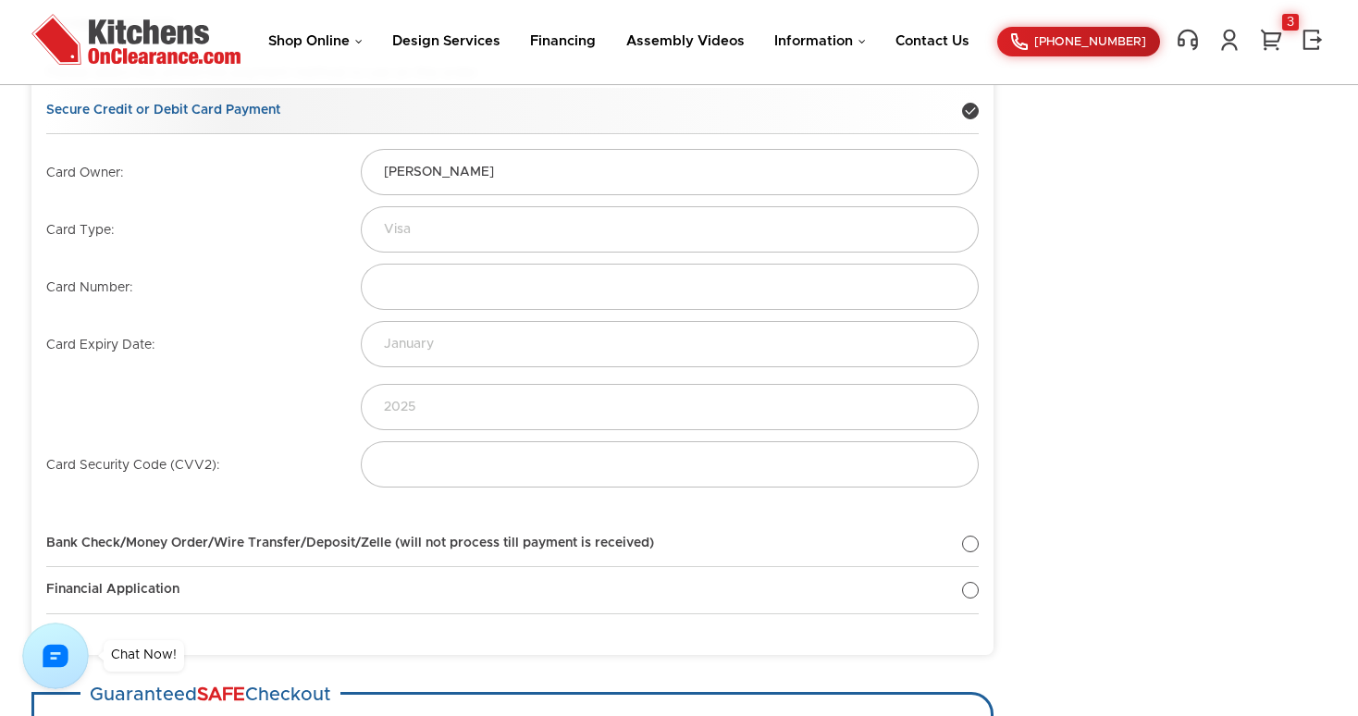
click at [969, 118] on div at bounding box center [970, 111] width 17 height 17
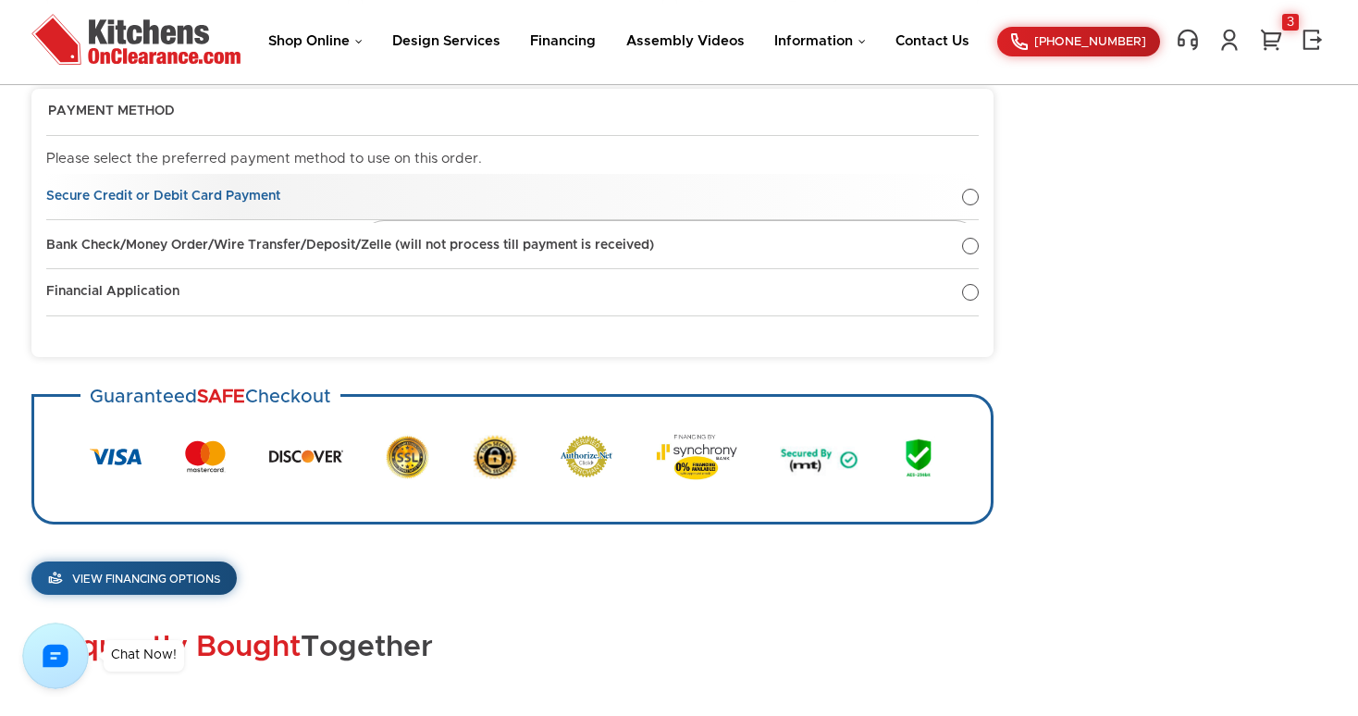
scroll to position [990, 0]
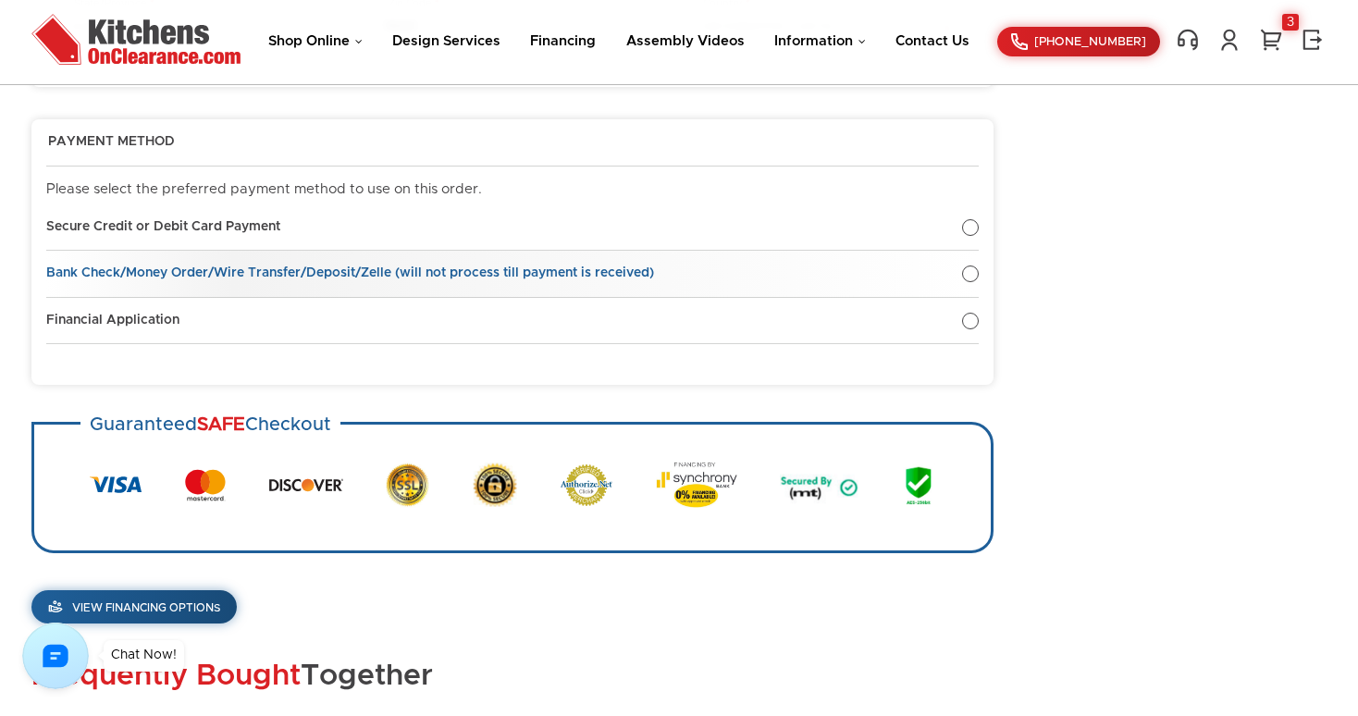
click at [973, 274] on div at bounding box center [970, 274] width 17 height 17
radio input "true"
click at [973, 274] on div at bounding box center [970, 274] width 17 height 17
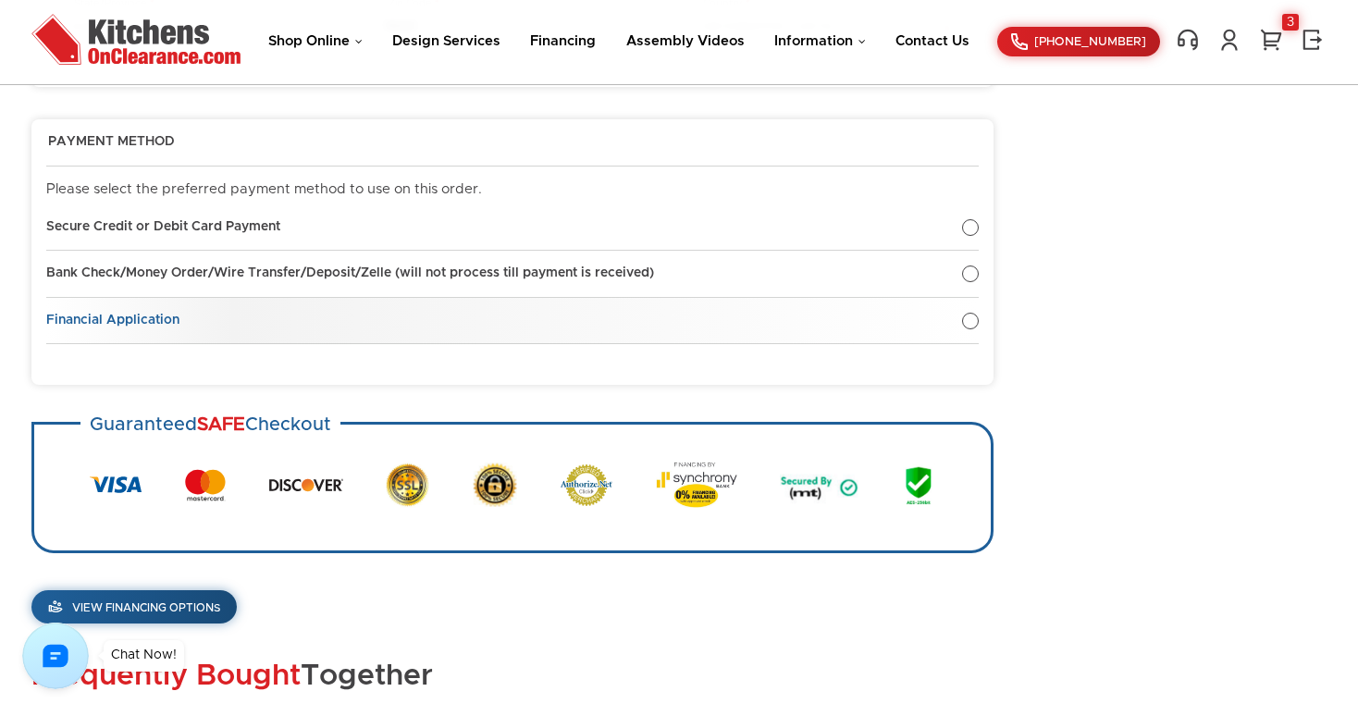
click at [972, 318] on div at bounding box center [970, 321] width 17 height 17
radio input "true"
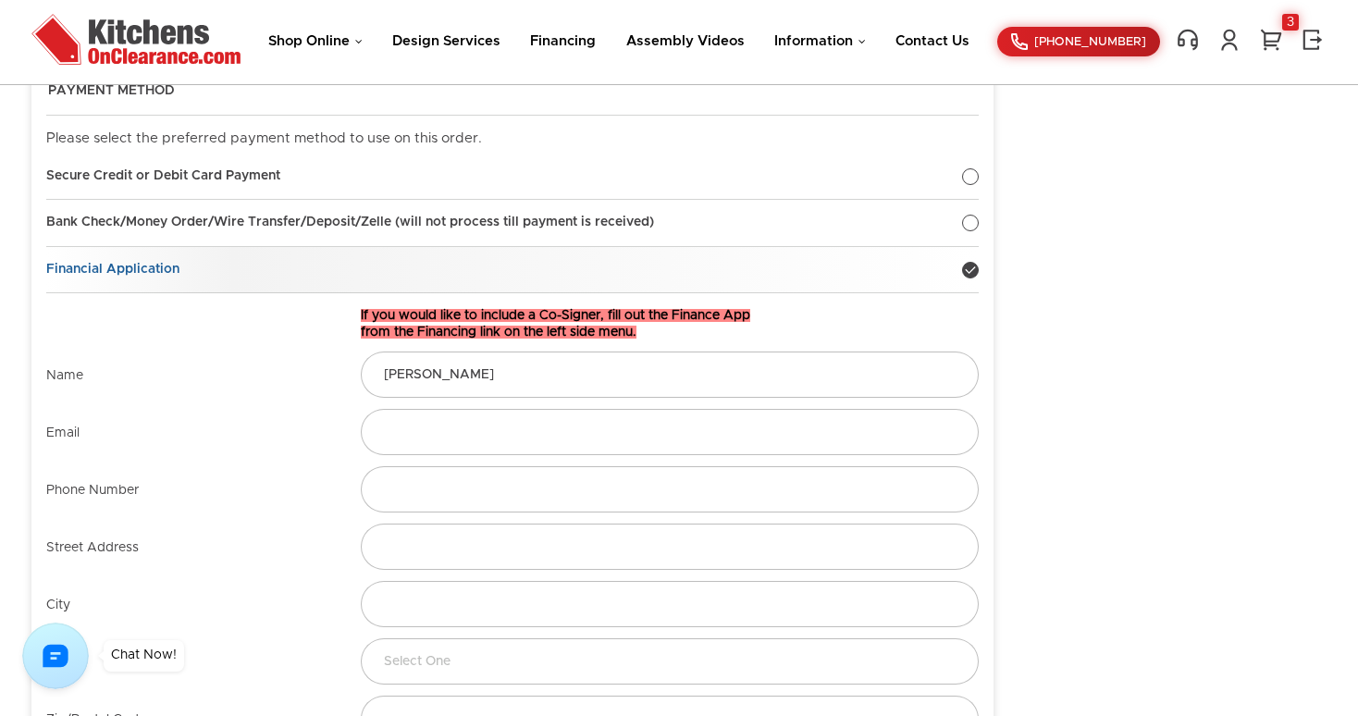
scroll to position [1054, 0]
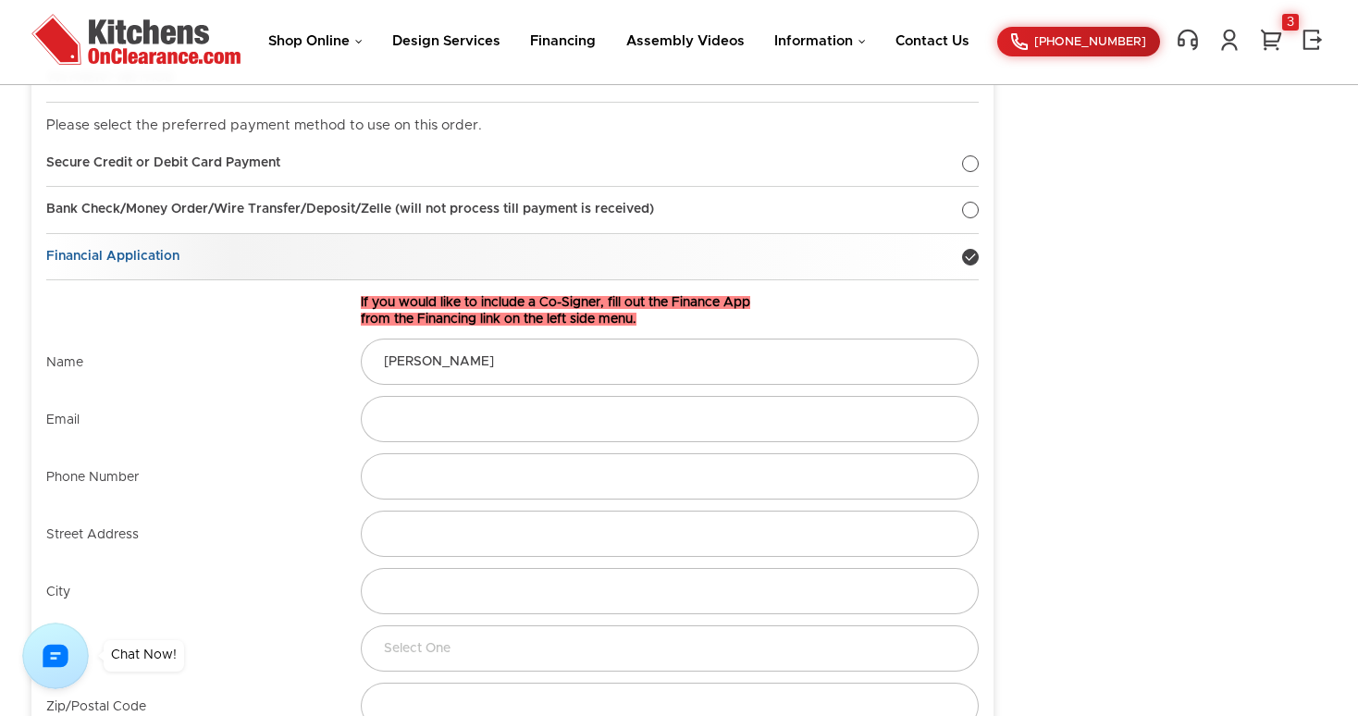
click at [976, 252] on div at bounding box center [970, 257] width 17 height 17
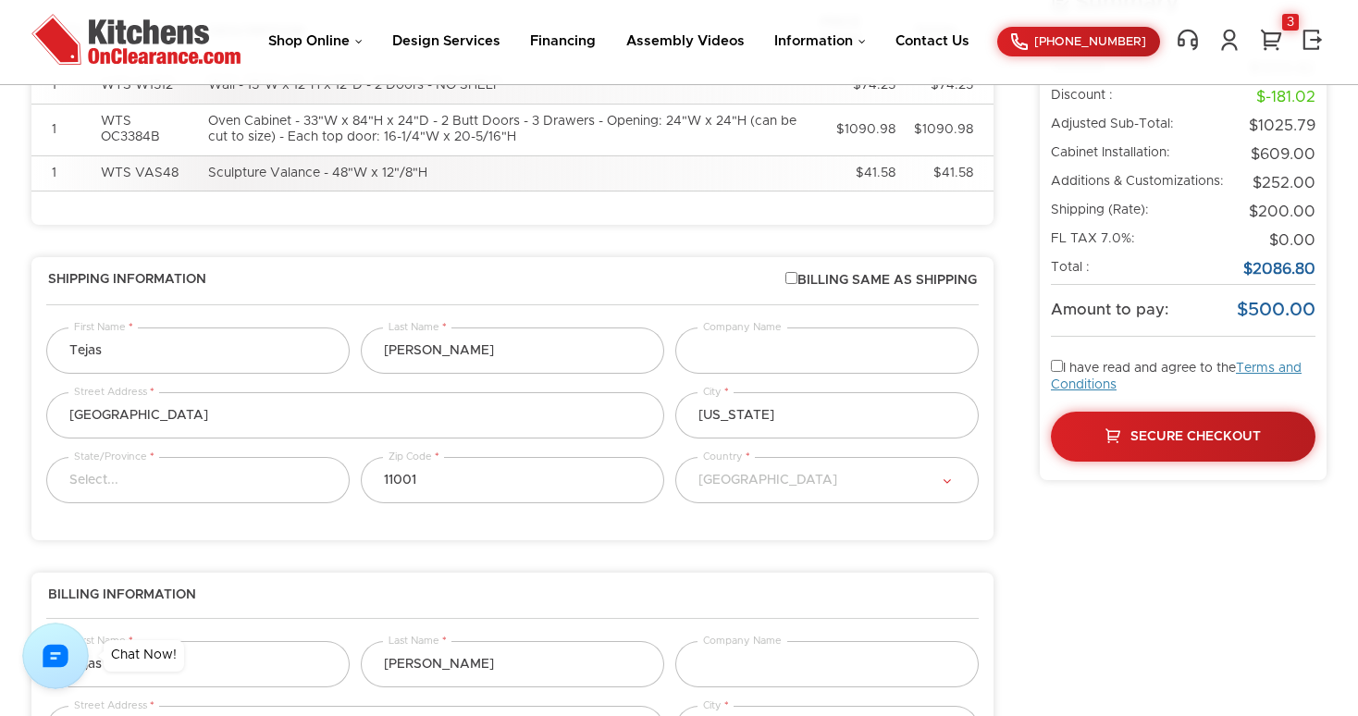
scroll to position [0, 0]
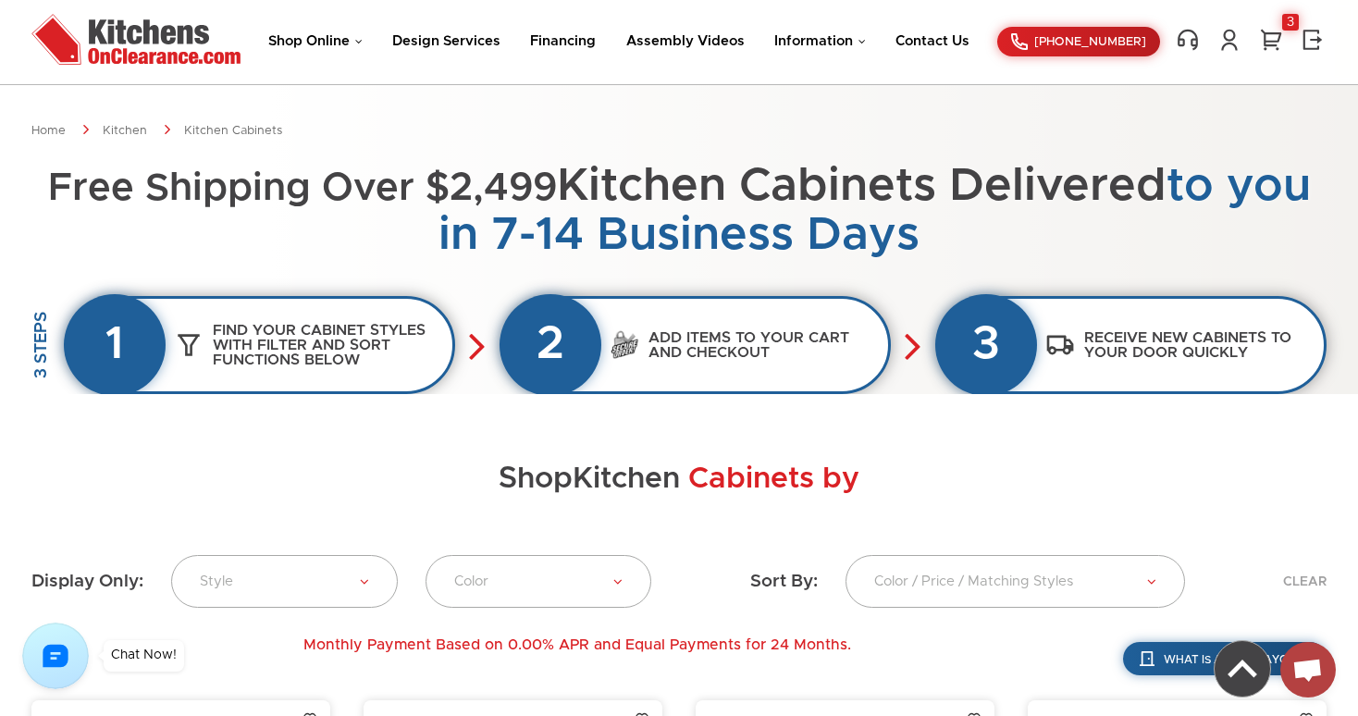
scroll to position [35, 0]
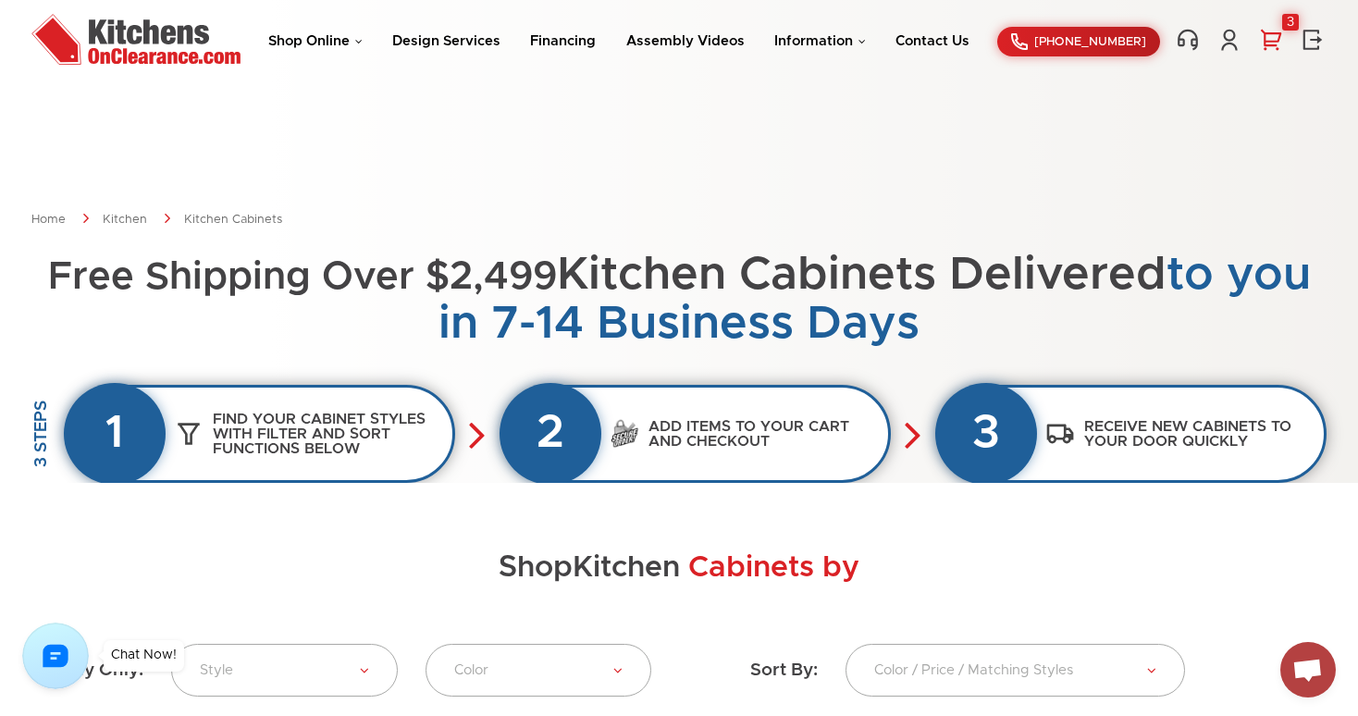
click at [1271, 43] on link "3" at bounding box center [1272, 40] width 28 height 24
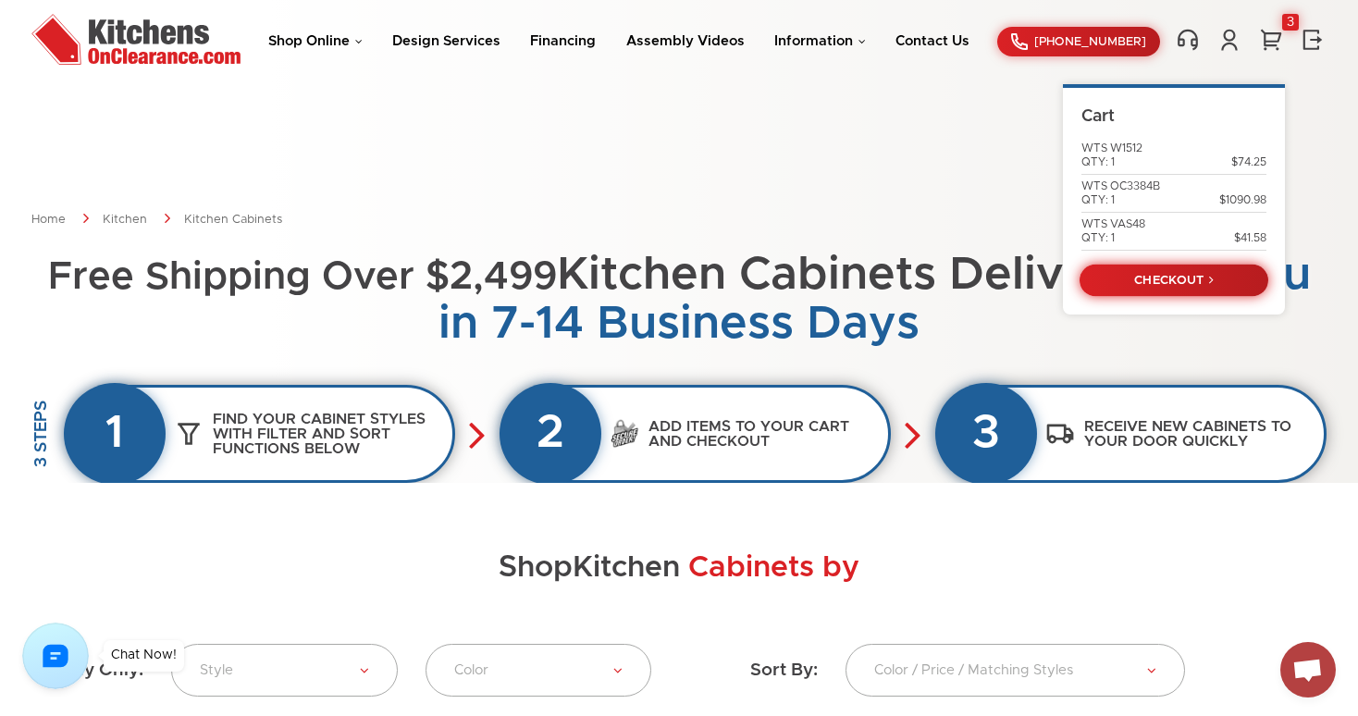
click at [1180, 287] on link "CHECKOUT" at bounding box center [1174, 280] width 189 height 32
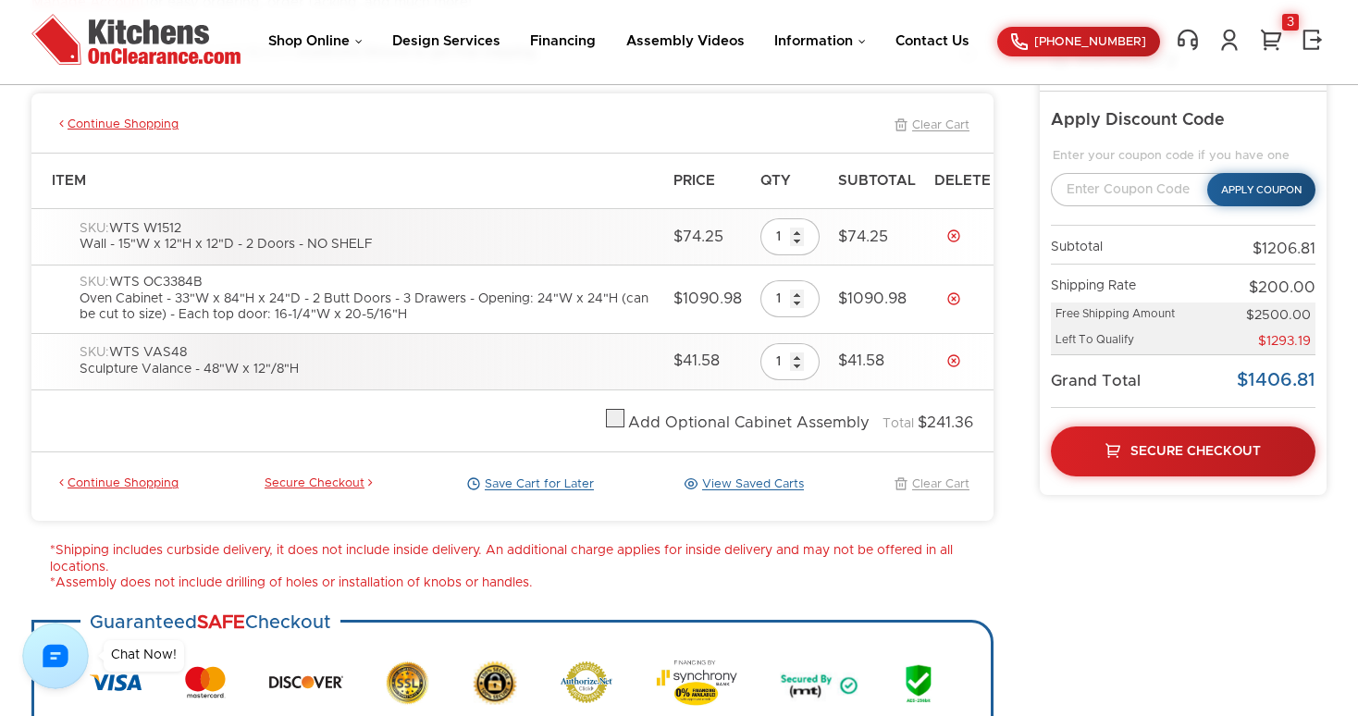
scroll to position [238, 0]
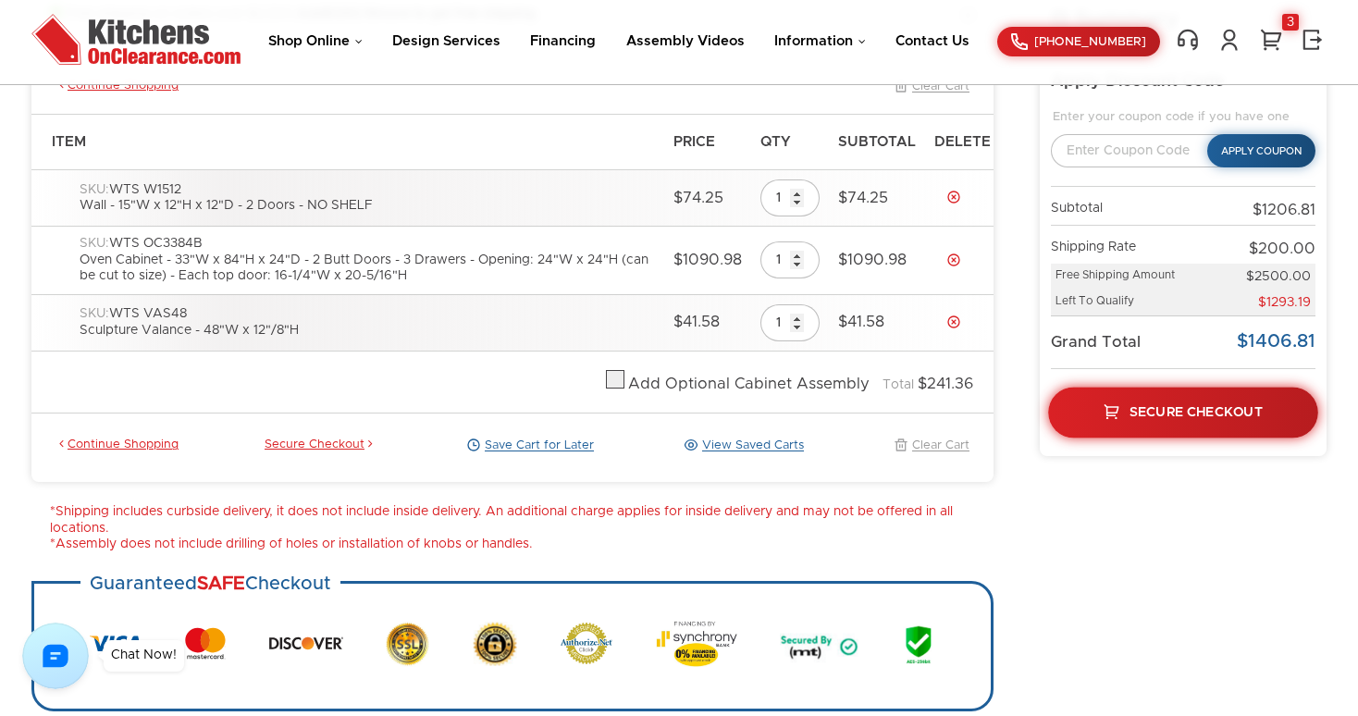
click at [1197, 397] on link "Secure Checkout" at bounding box center [1183, 412] width 270 height 51
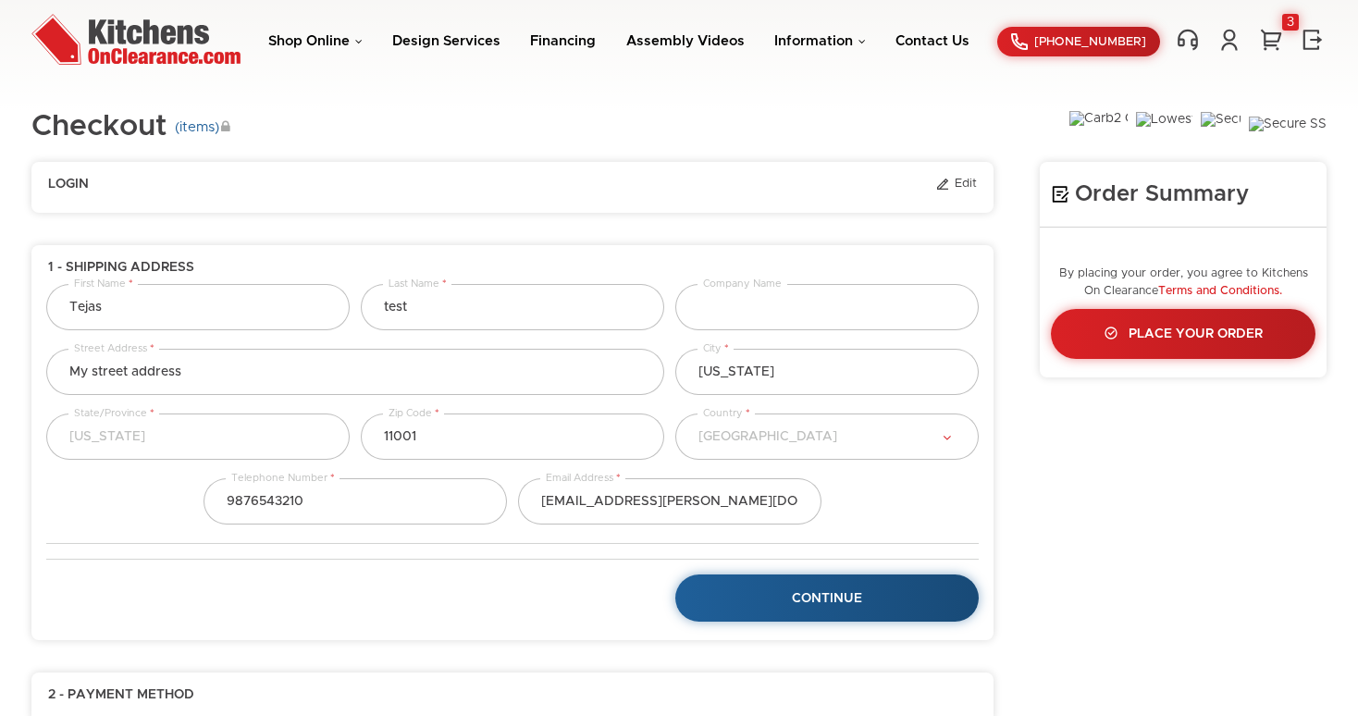
select select "18"
select select "223"
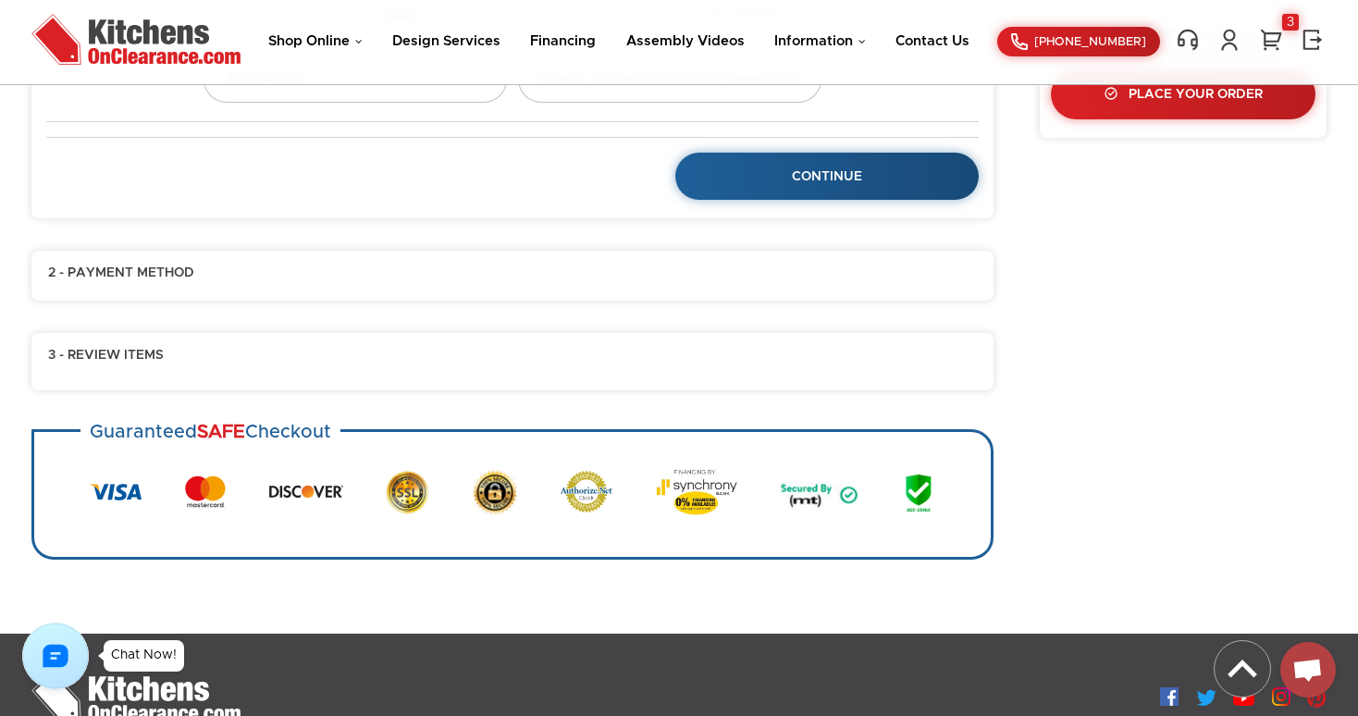
scroll to position [407, 0]
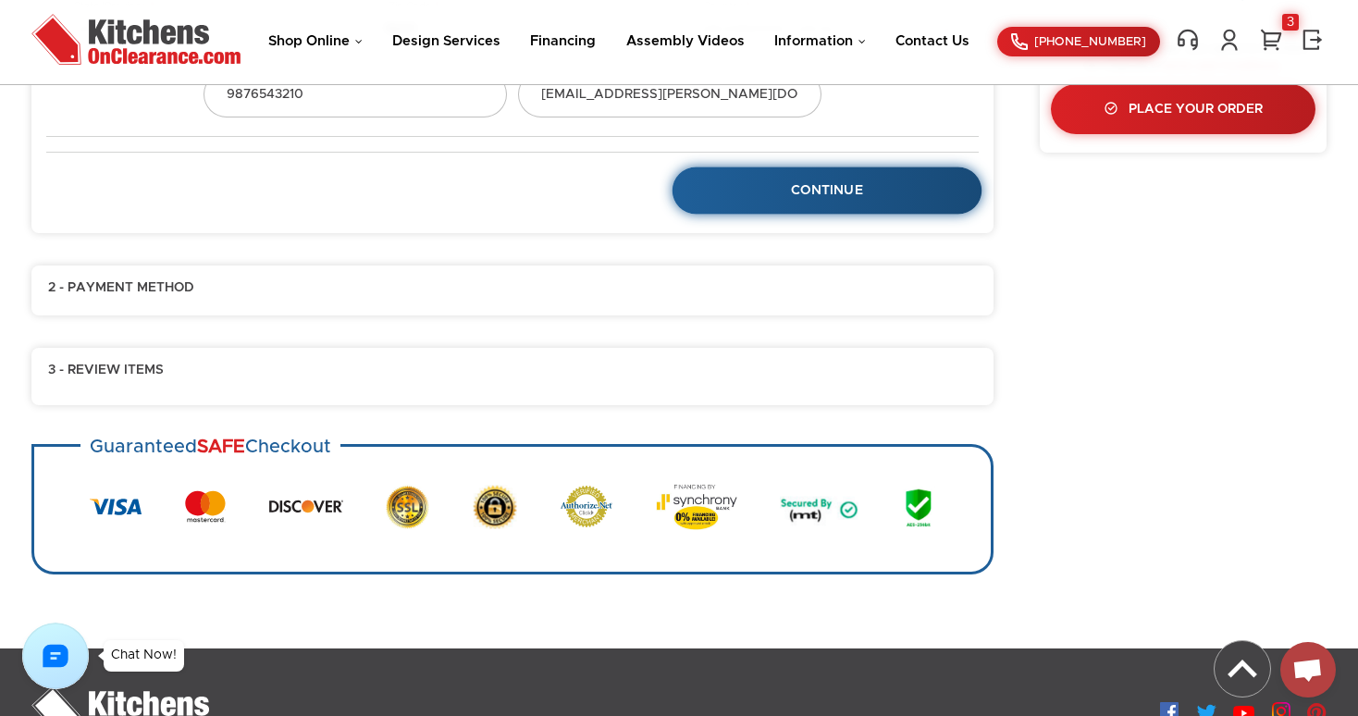
click at [815, 190] on span "Continue" at bounding box center [827, 190] width 72 height 13
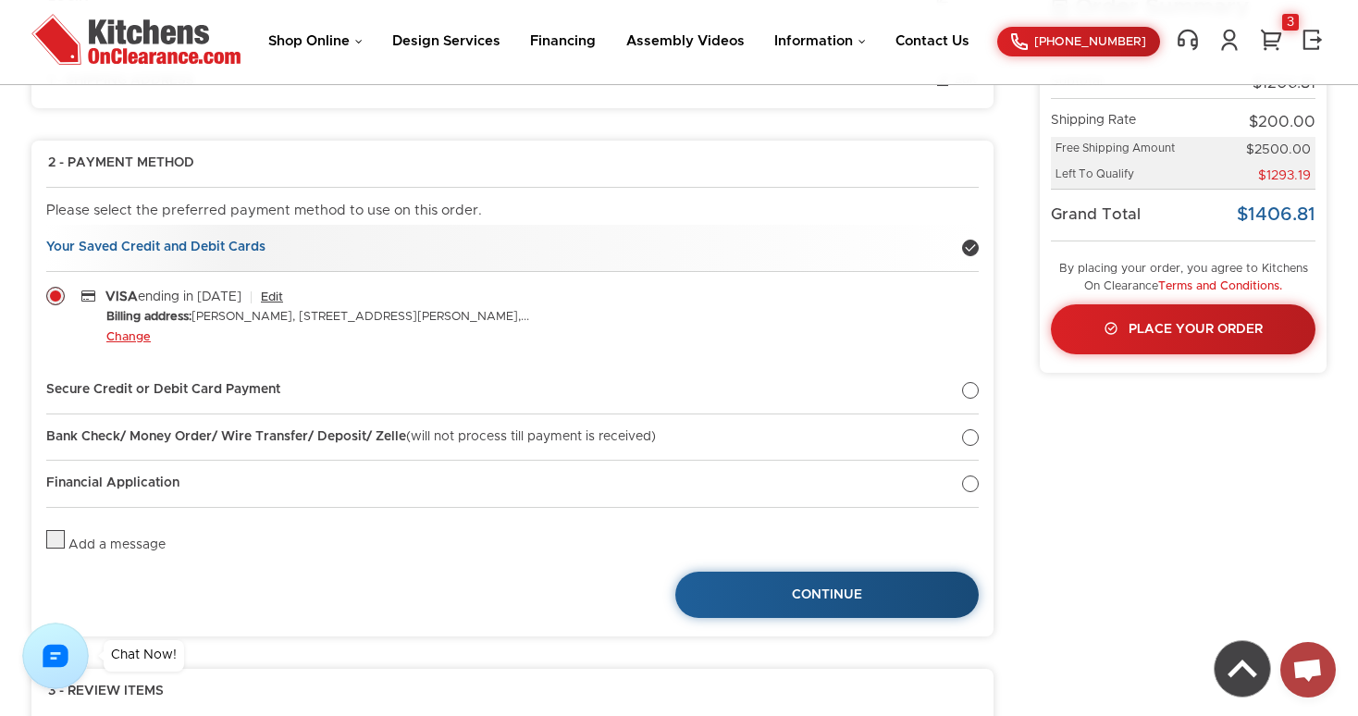
scroll to position [185, 0]
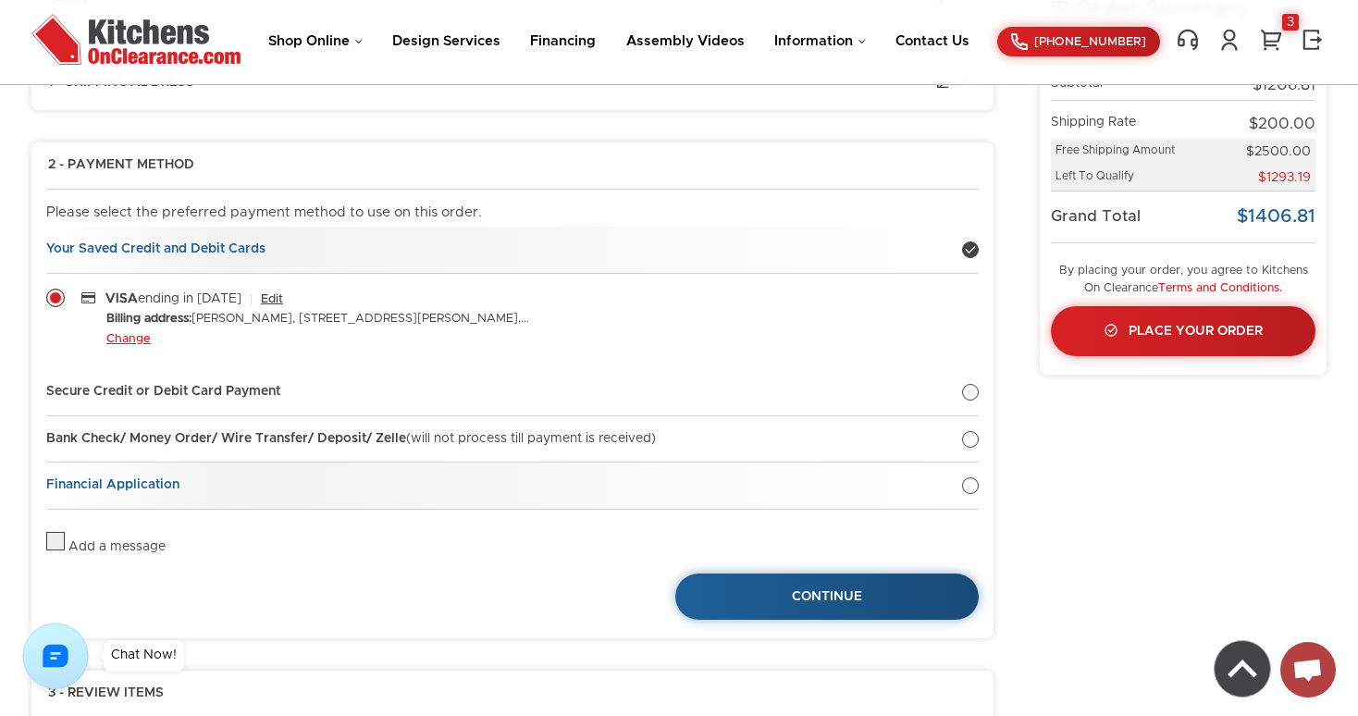
click at [974, 487] on div at bounding box center [970, 485] width 17 height 17
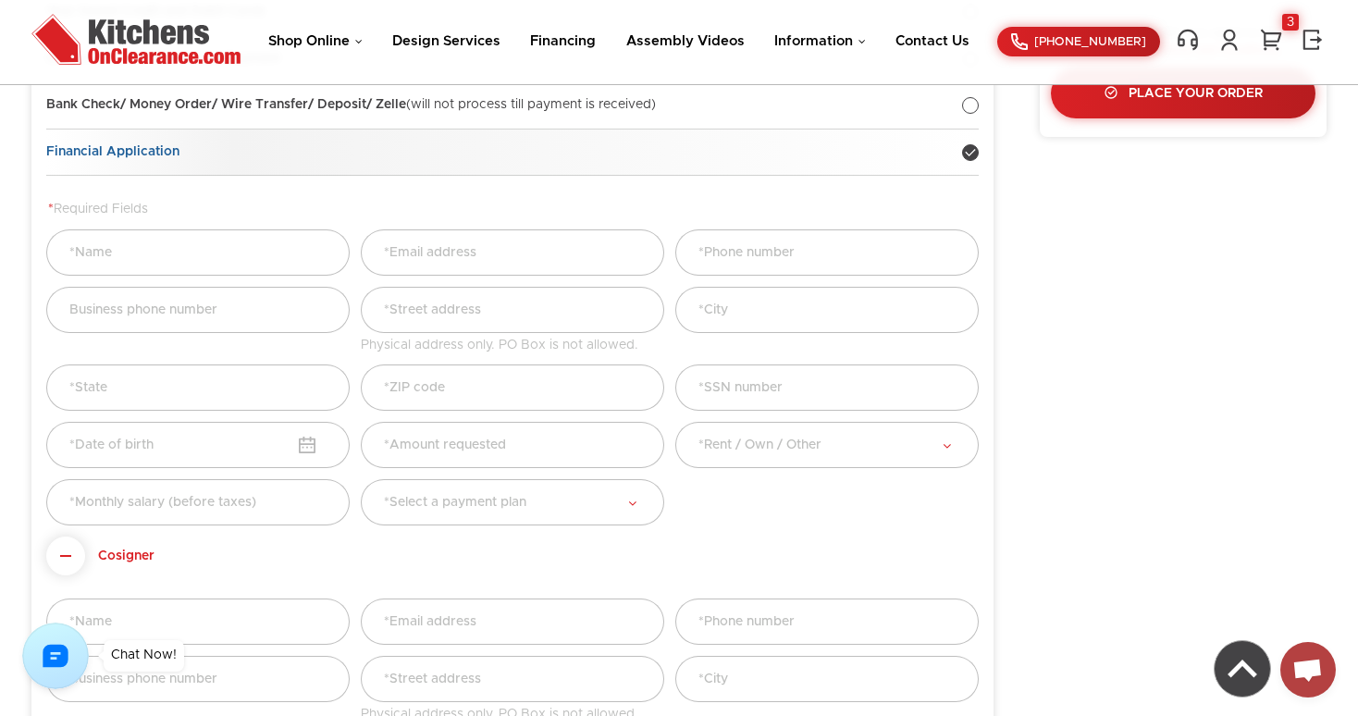
scroll to position [428, 0]
